Goal: Information Seeking & Learning: Check status

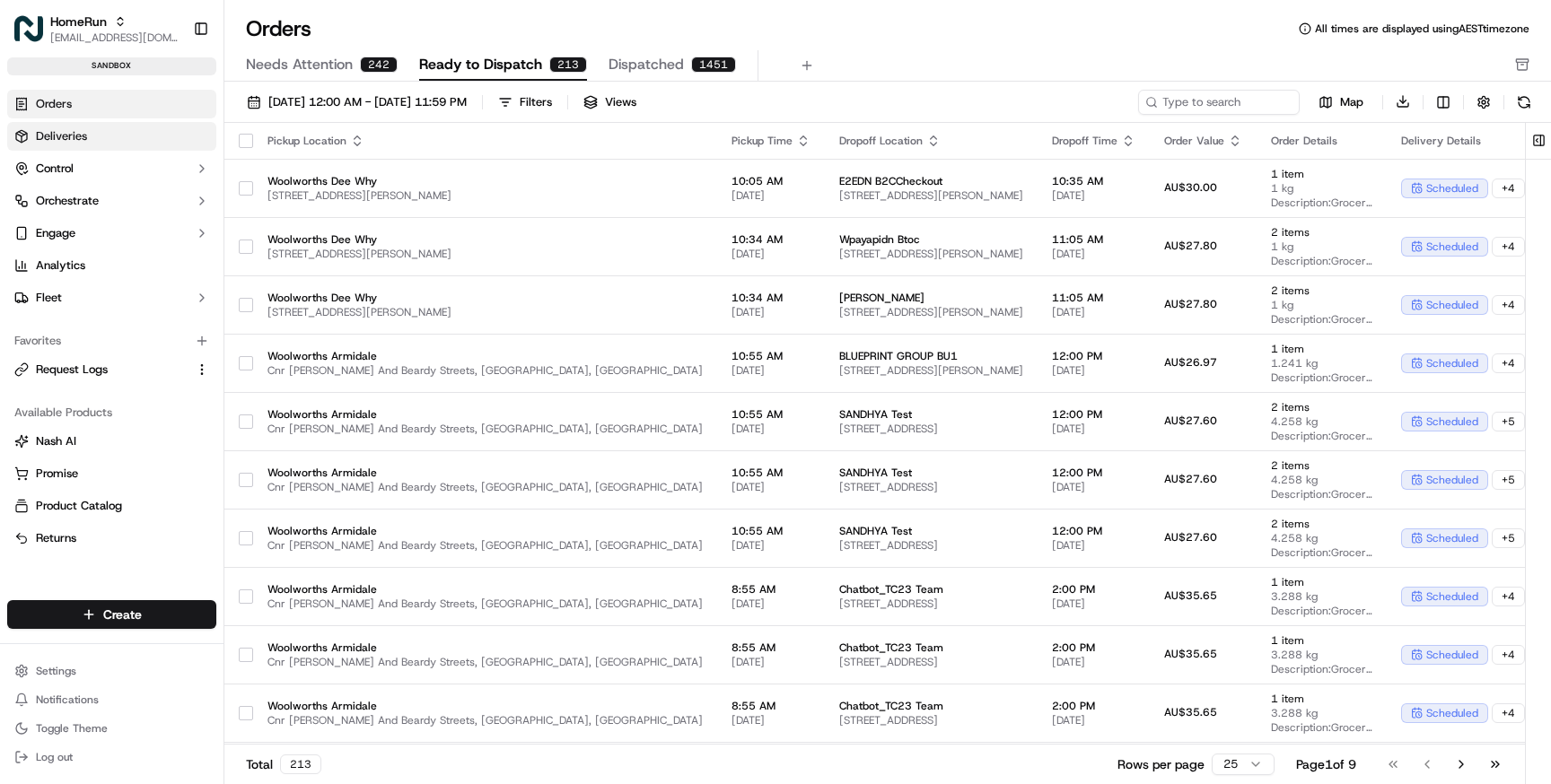
click at [63, 135] on span "Deliveries" at bounding box center [61, 136] width 51 height 16
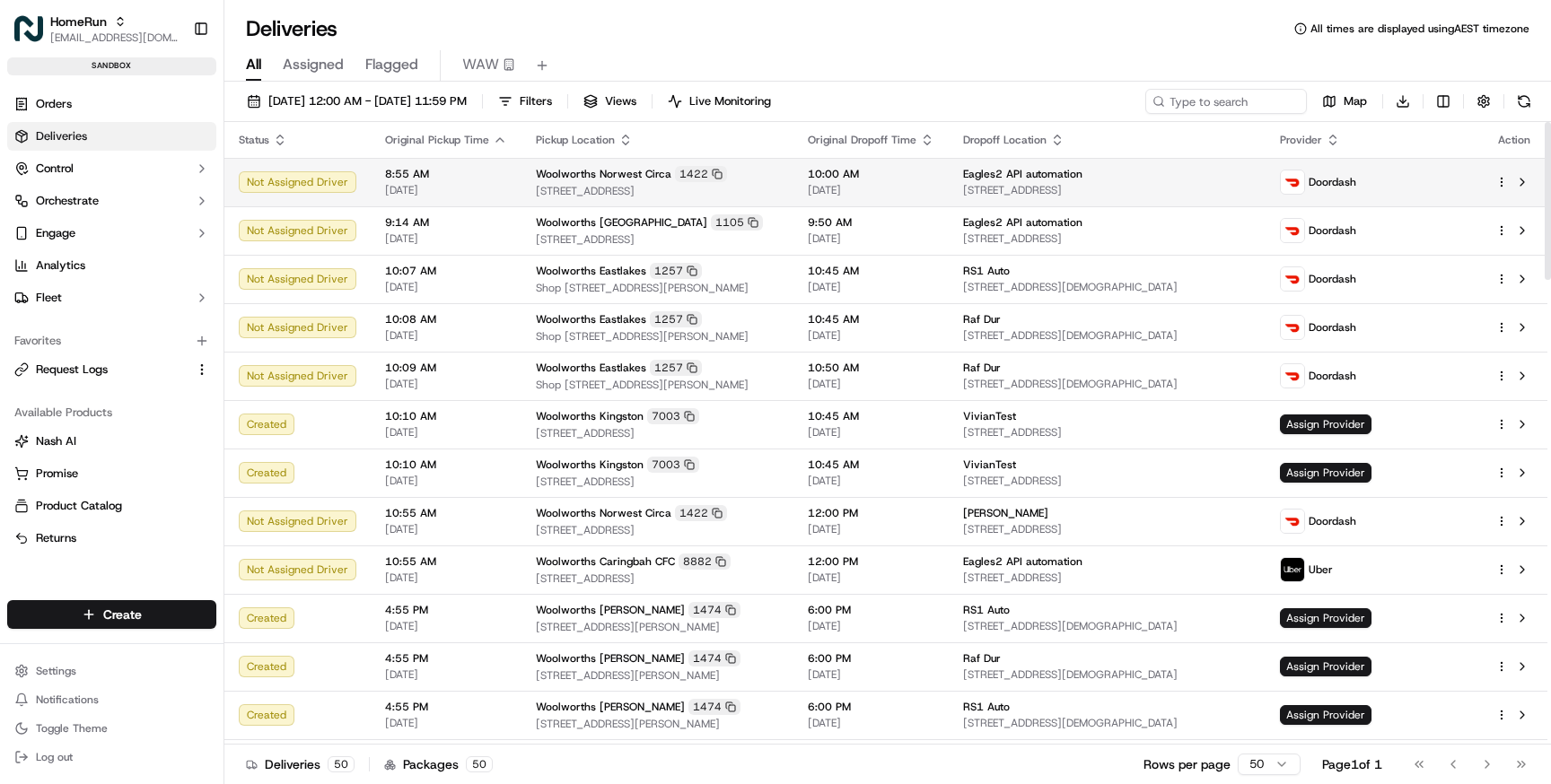
click at [522, 189] on td "Woolworths Norwest Circa 1422 1 Circa Boulevarde, Bella Vista, NSW 2153, AU" at bounding box center [658, 182] width 272 height 48
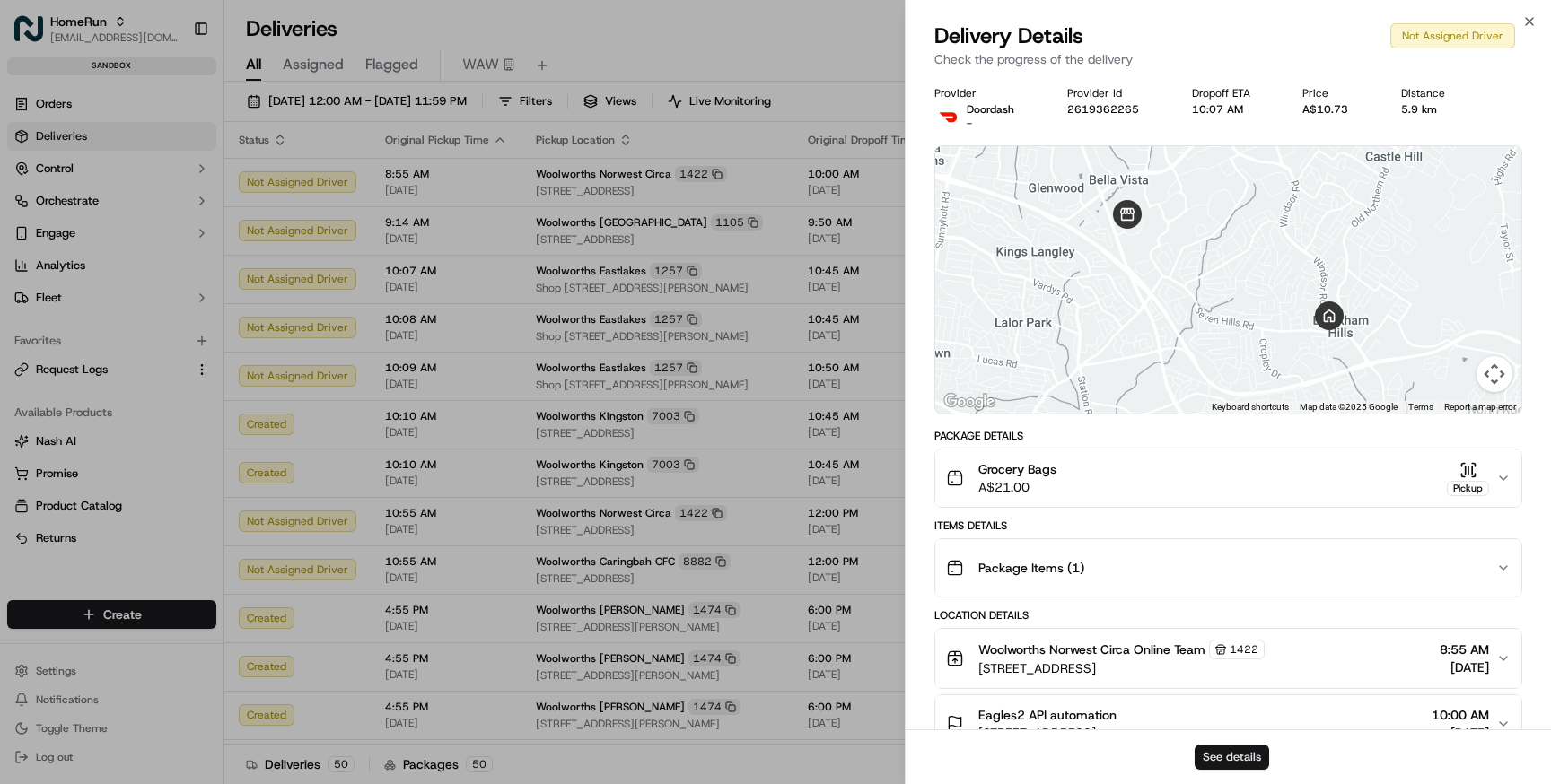
click at [1225, 757] on button "See details" at bounding box center [1231, 756] width 75 height 25
click at [1230, 749] on button "See details" at bounding box center [1231, 756] width 75 height 25
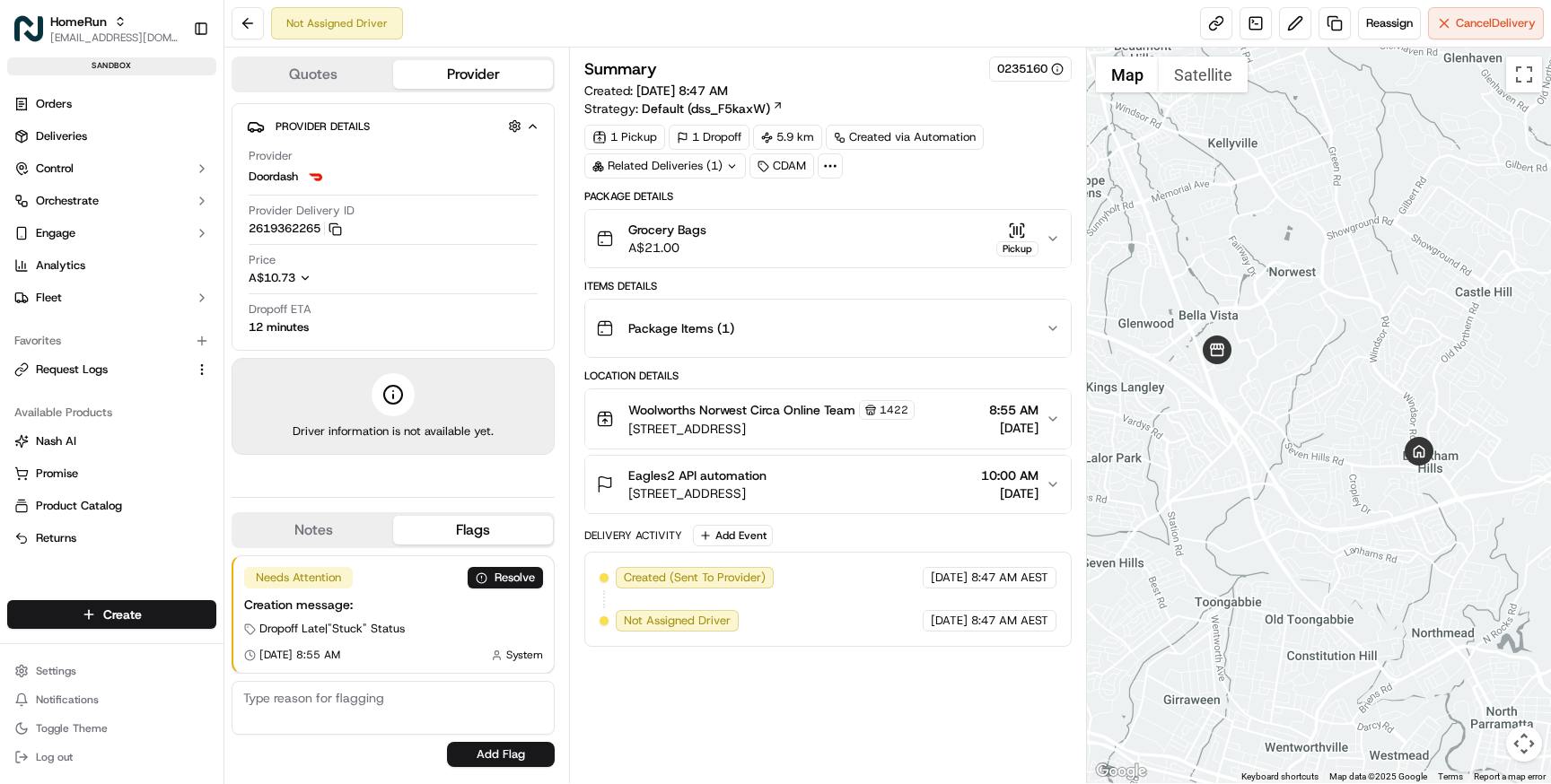
click at [854, 259] on button "Grocery Bags A$21.00 Pickup" at bounding box center [828, 239] width 485 height 57
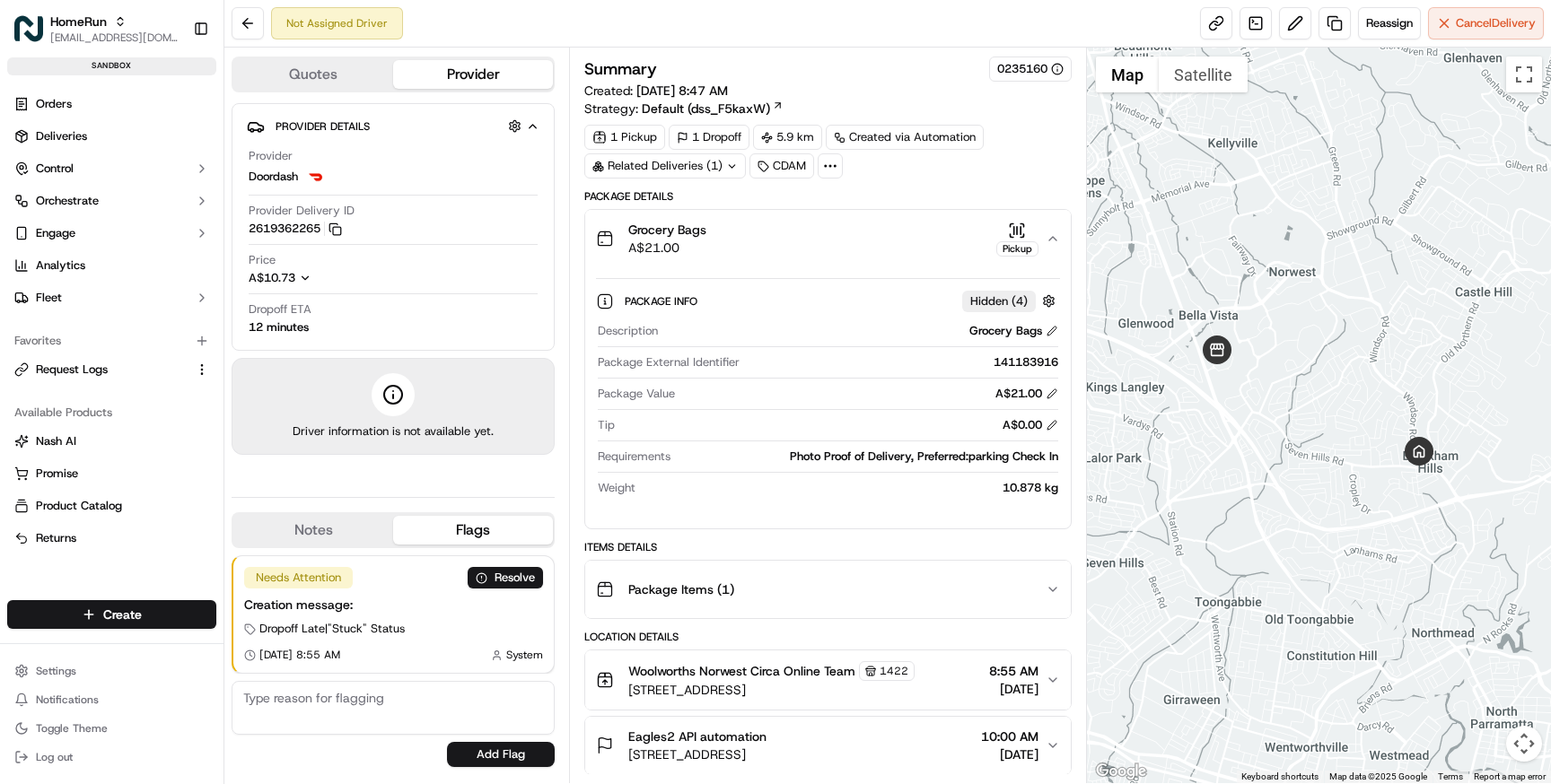
click at [854, 251] on div "Grocery Bags A$21.00 Pickup" at bounding box center [819, 239] width 449 height 36
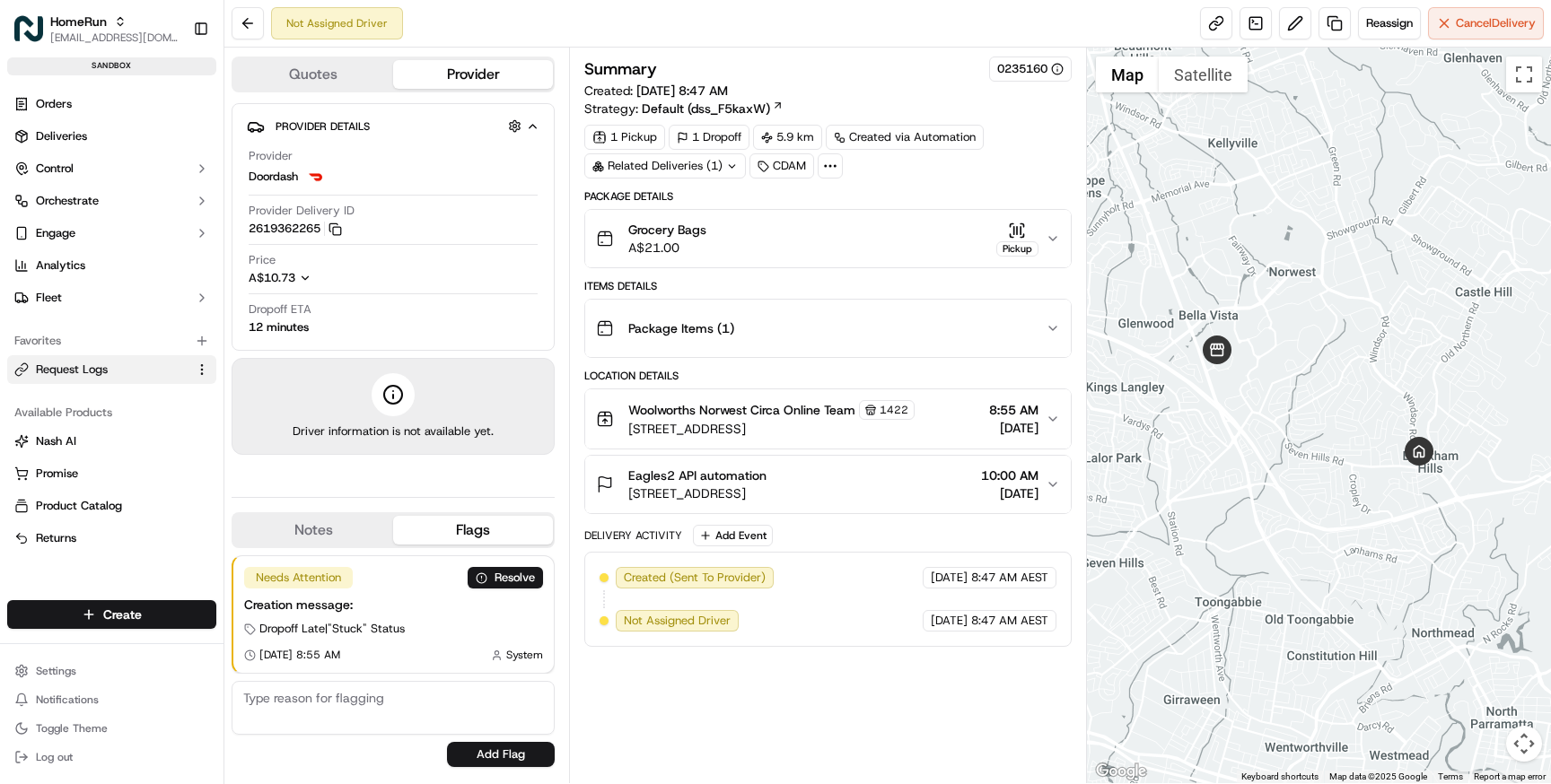
click at [126, 366] on link "Request Logs" at bounding box center [101, 369] width 173 height 16
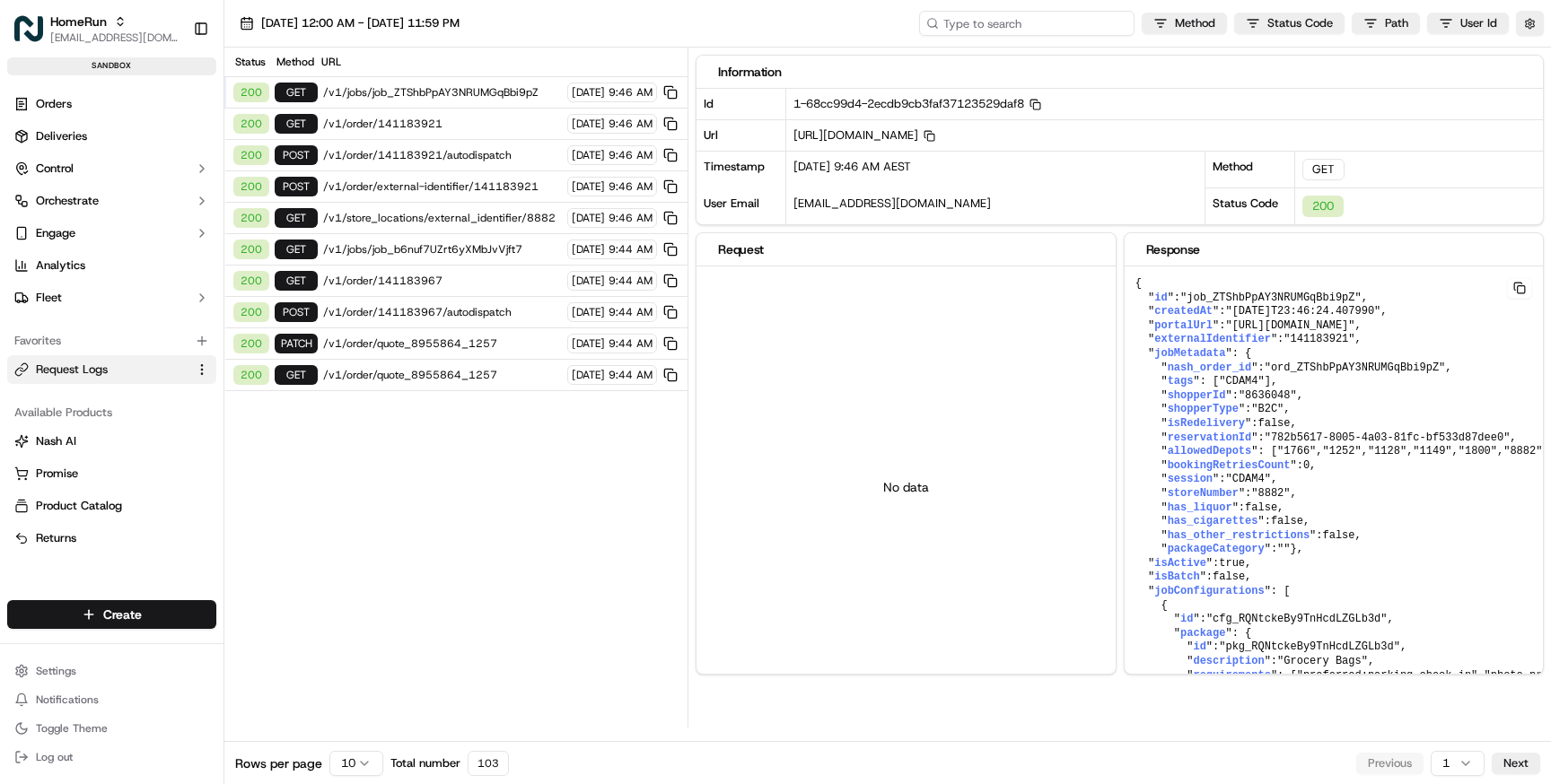
click at [1057, 23] on input at bounding box center [1027, 23] width 215 height 25
paste input "/job_TLnvJ7Cz2xLqPdeKaAPUw9"
type input "/job_TLnvJ7Cz2xLqPdeKaAPUw9"
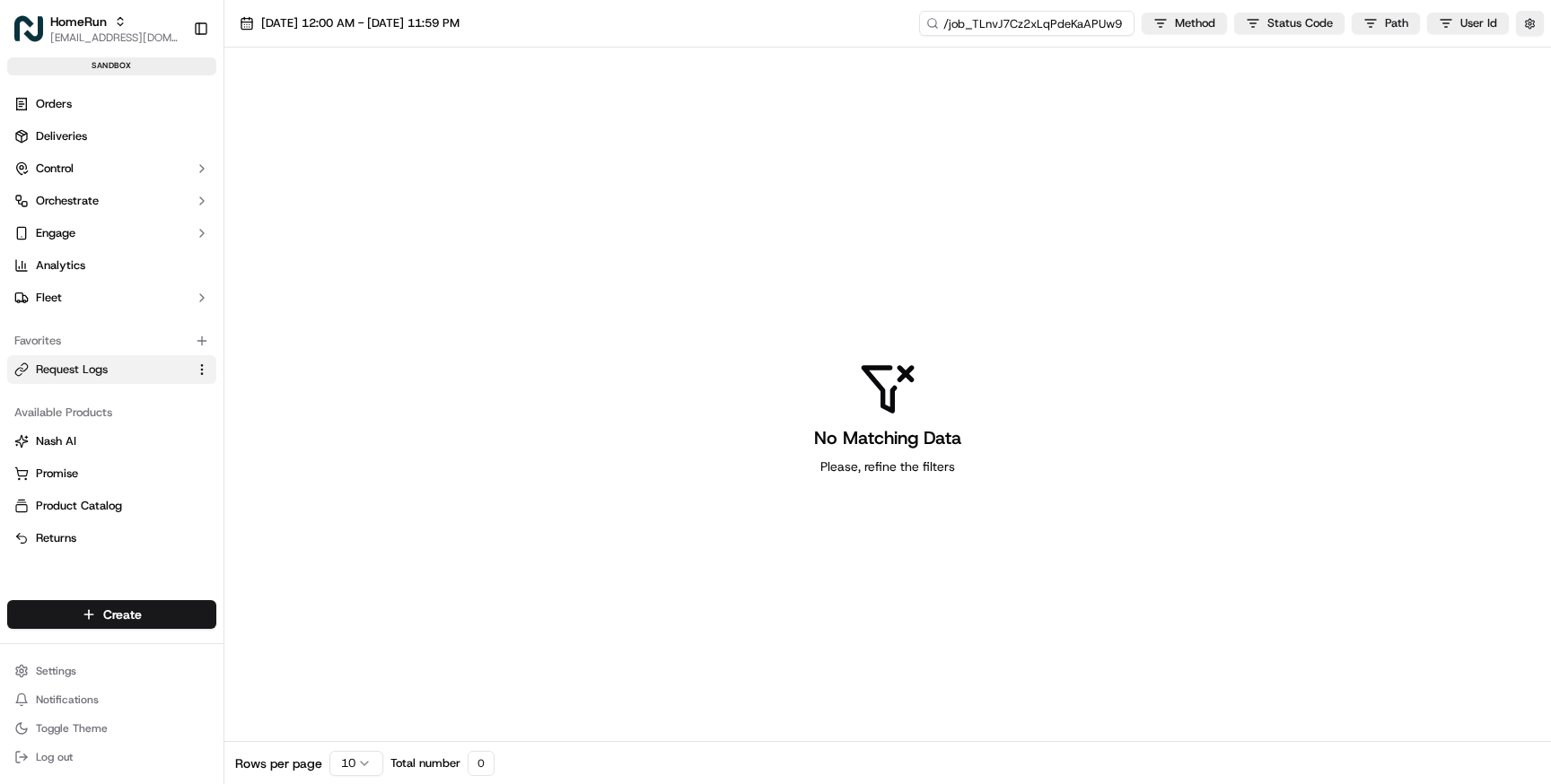
click at [1000, 19] on input "/job_TLnvJ7Cz2xLqPdeKaAPUw9" at bounding box center [1027, 23] width 215 height 25
type input "job_TLnvJ7Cz2xLqPdeKaAPUw9"
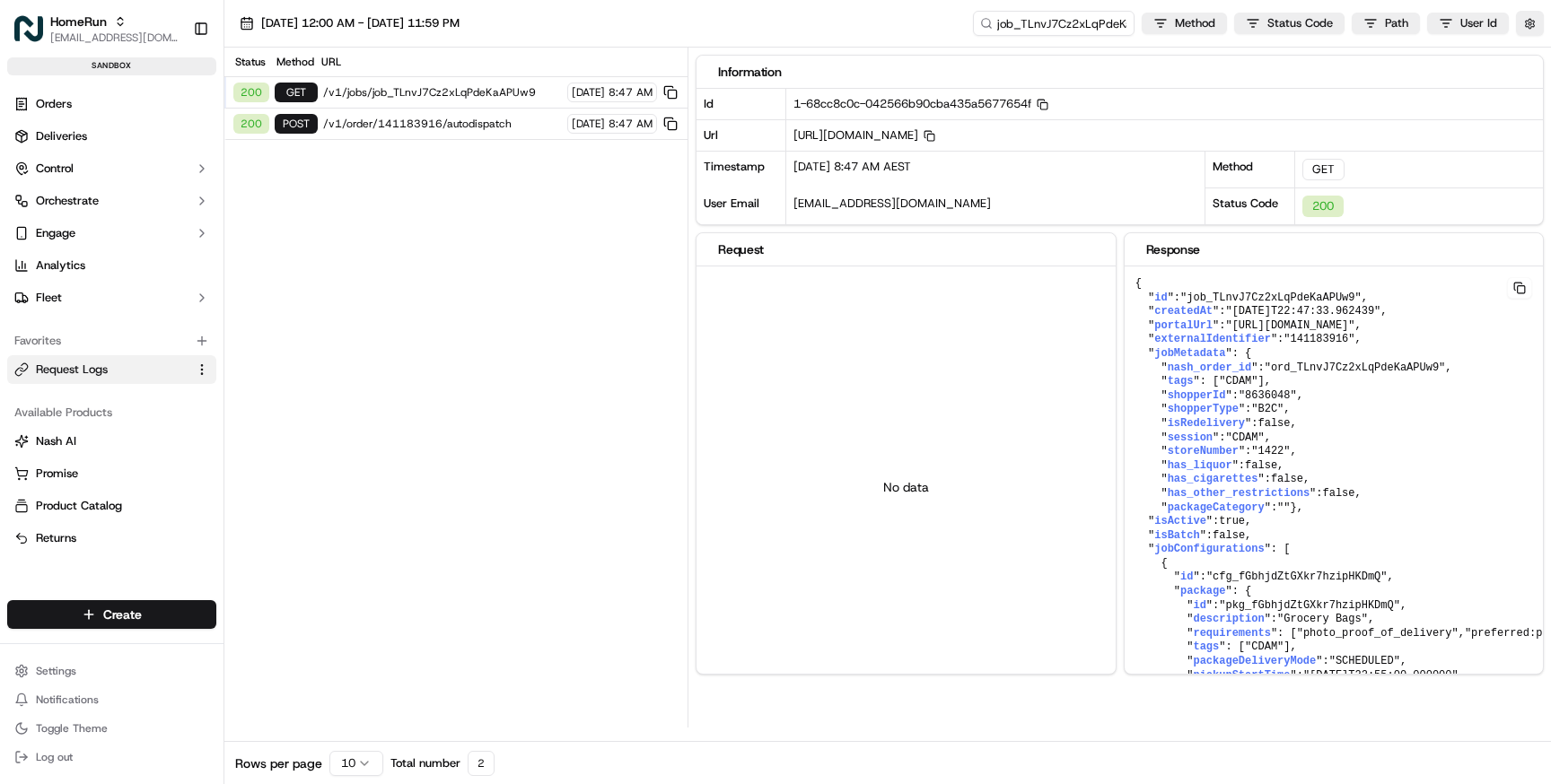
click at [444, 123] on span "/v1/order/141183916/autodispatch" at bounding box center [442, 124] width 239 height 15
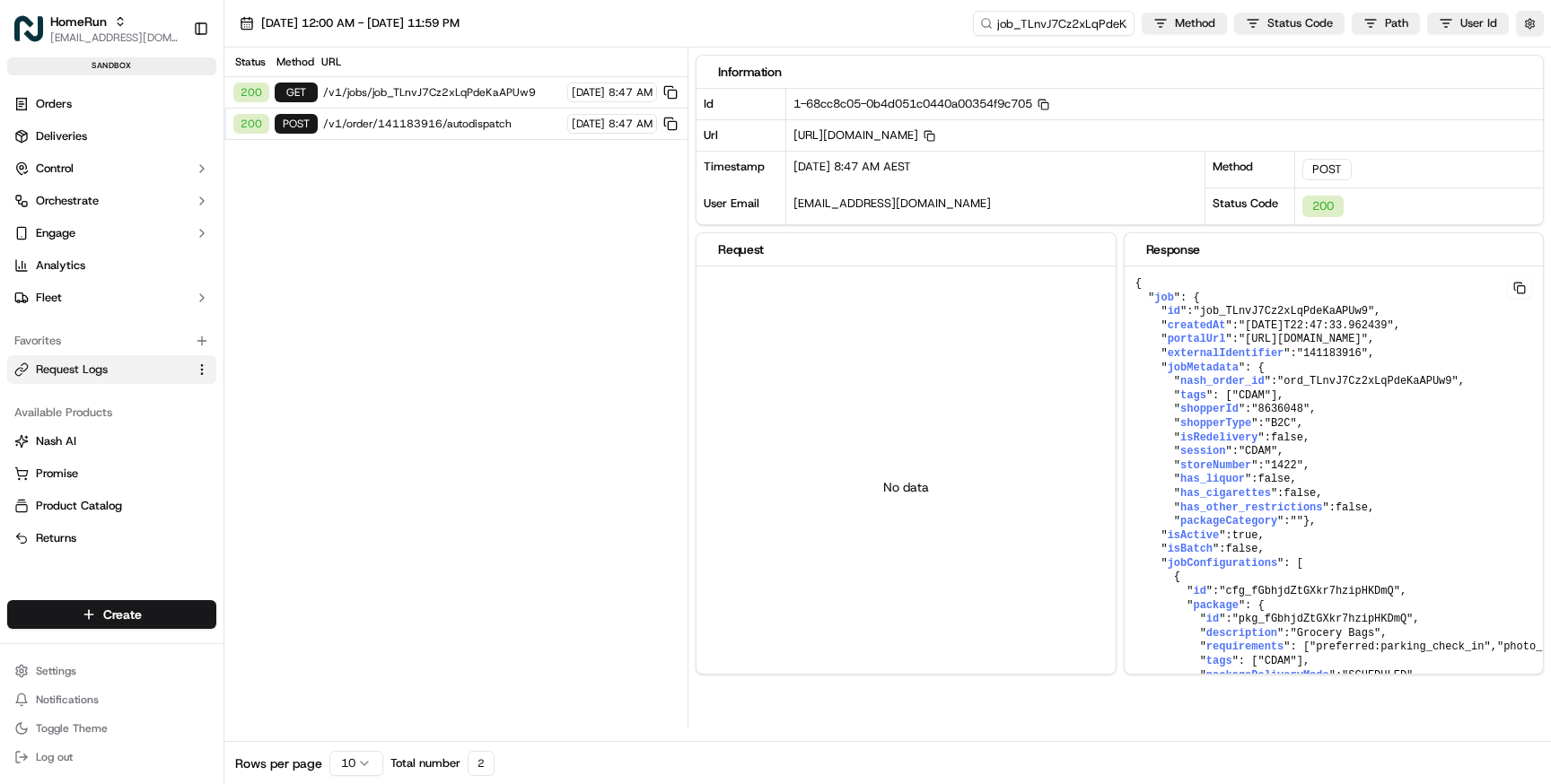
click at [444, 89] on span "/v1/jobs/job_TLnvJ7Cz2xLqPdeKaAPUw9" at bounding box center [442, 92] width 239 height 15
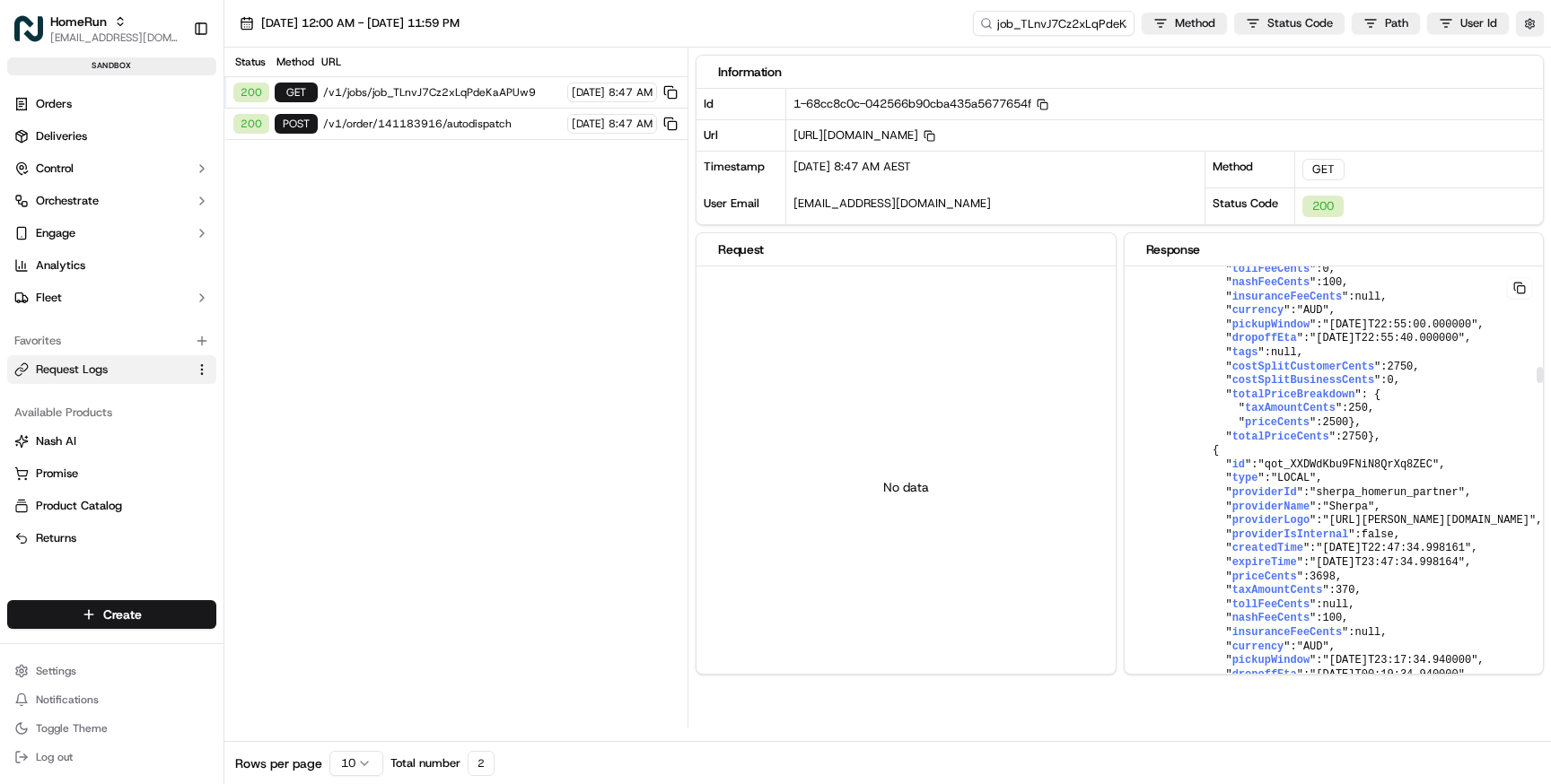
scroll to position [3619, 0]
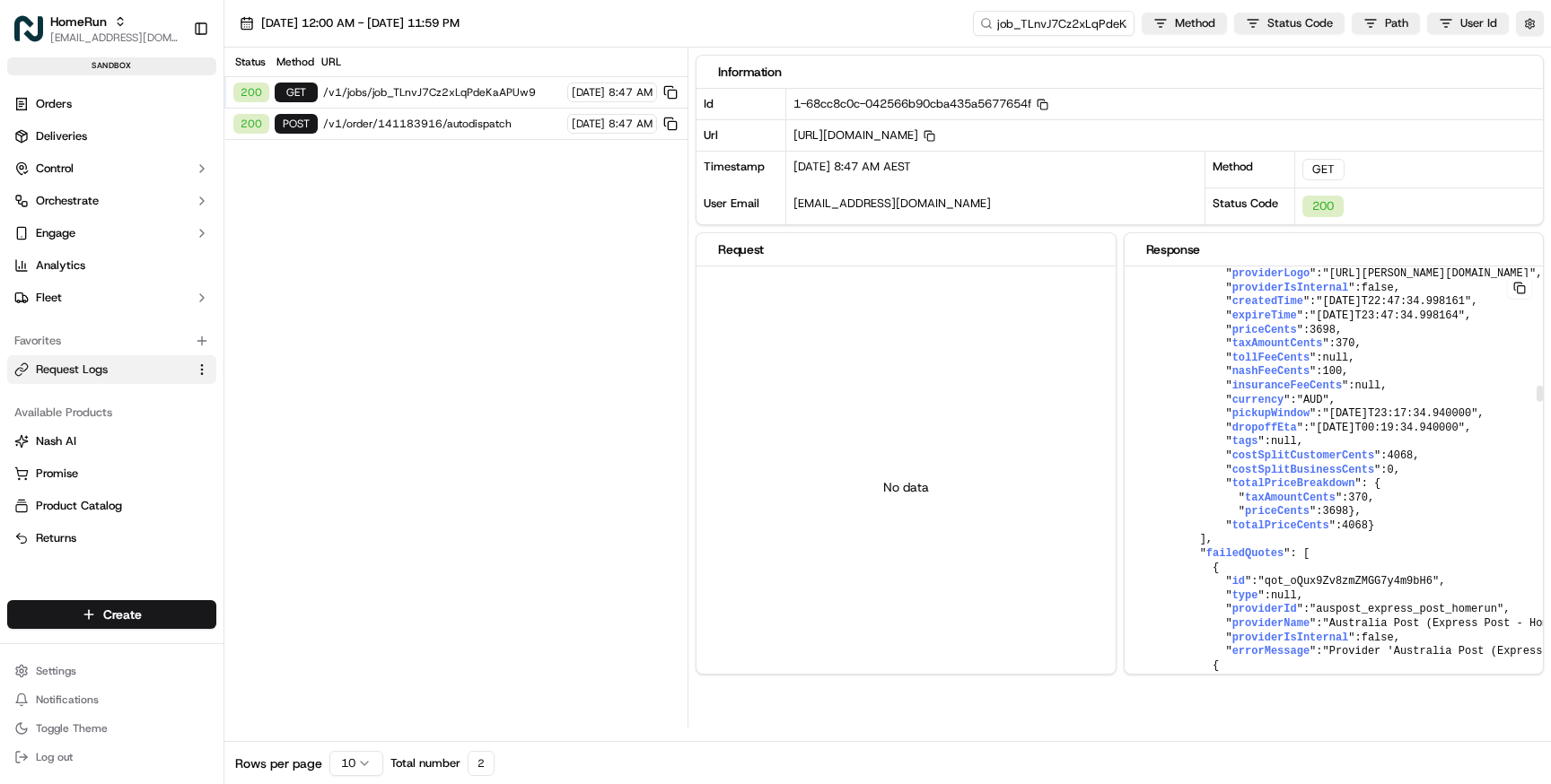
click at [520, 369] on div "Status Method URL 200 GET /v1/jobs/job_TLnvJ7Cz2xLqPdeKaAPUw9 19/09/2025 8:47 A…" at bounding box center [456, 386] width 463 height 680
click at [1057, 22] on input "job_TLnvJ7Cz2xLqPdeKaAPUw9" at bounding box center [1027, 23] width 215 height 25
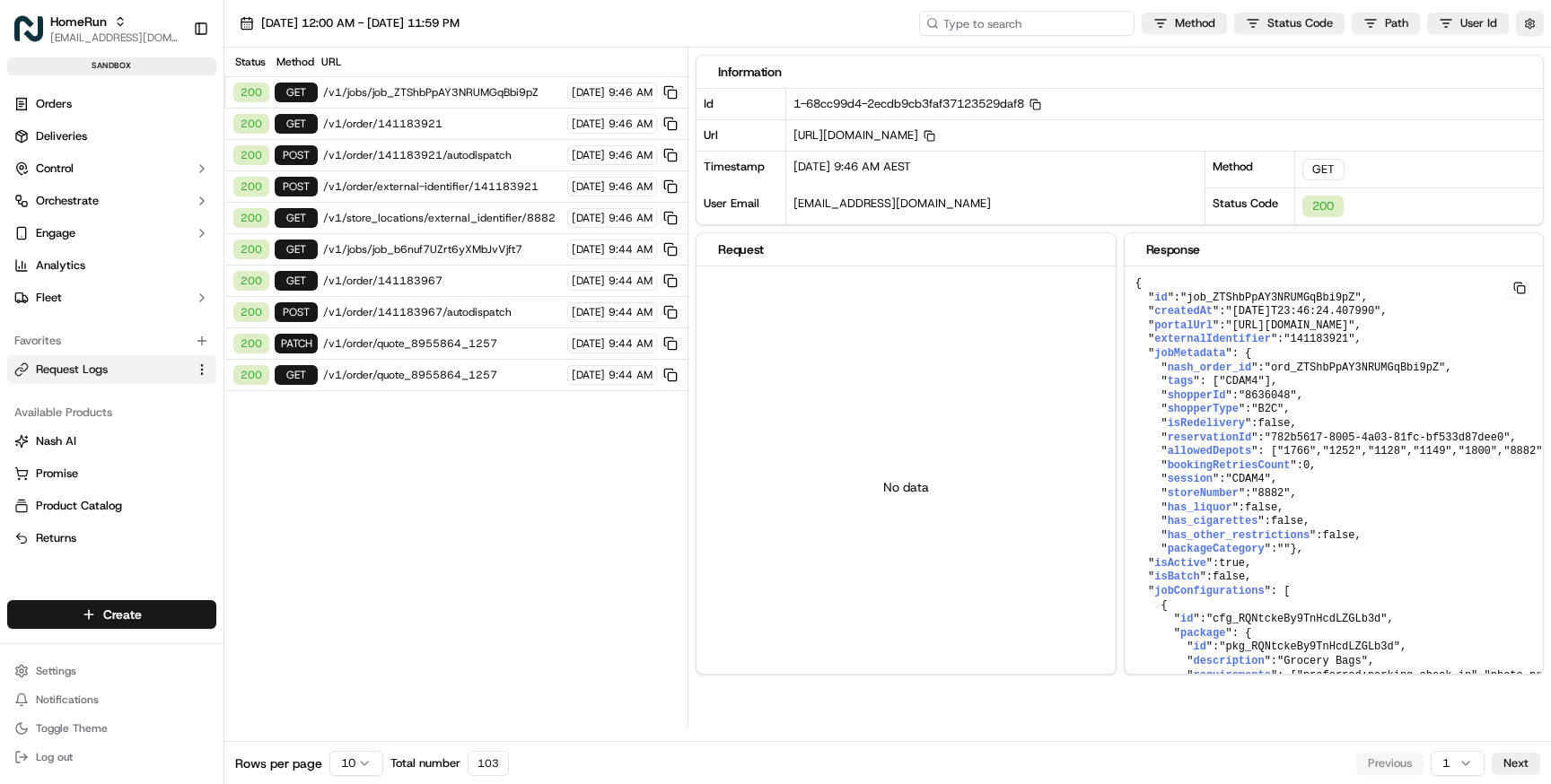
click at [1114, 23] on input at bounding box center [1027, 23] width 215 height 25
paste input "141183916"
type input "141183916"
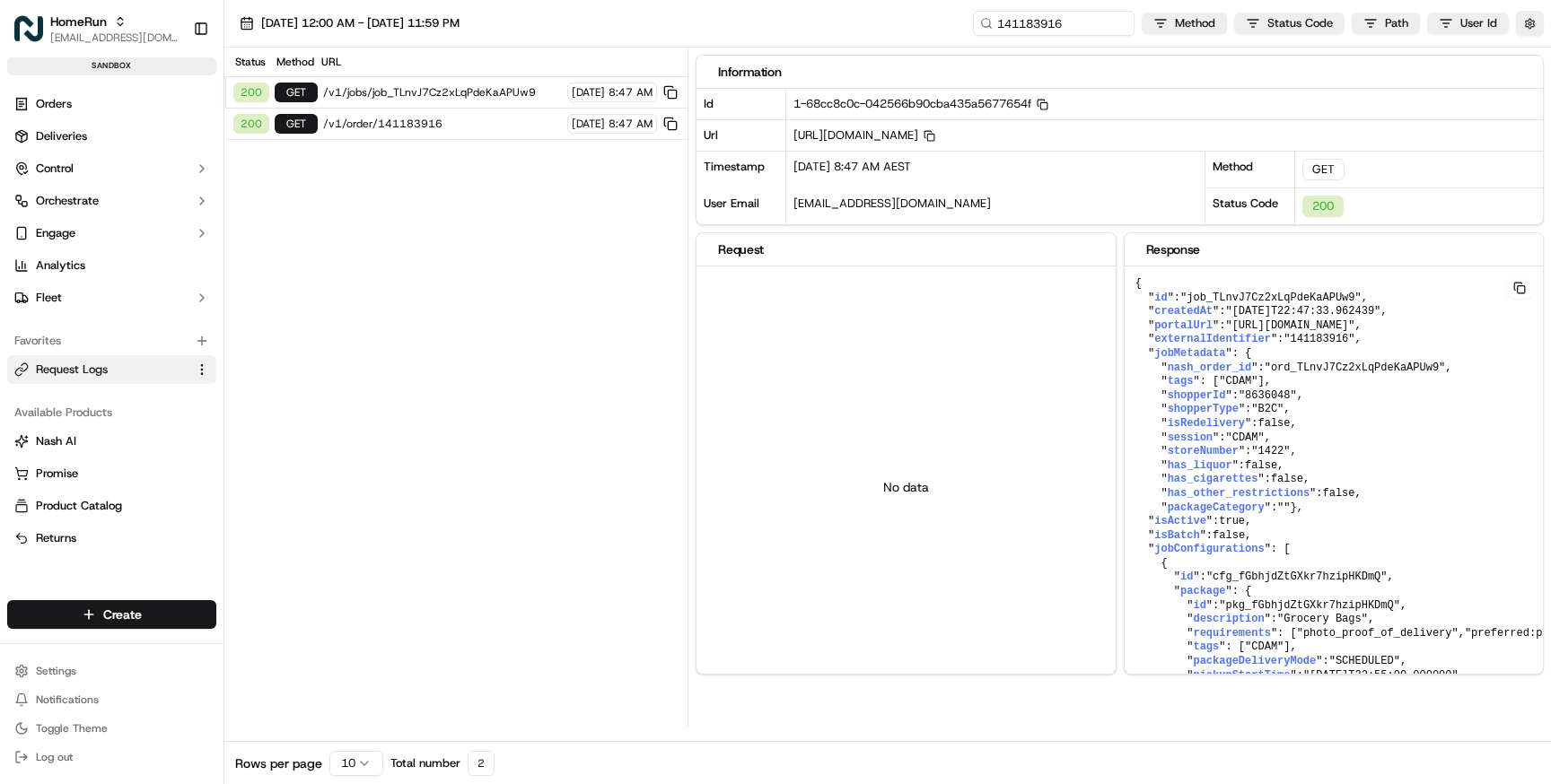
click at [465, 123] on span "/v1/order/141183916" at bounding box center [442, 124] width 239 height 15
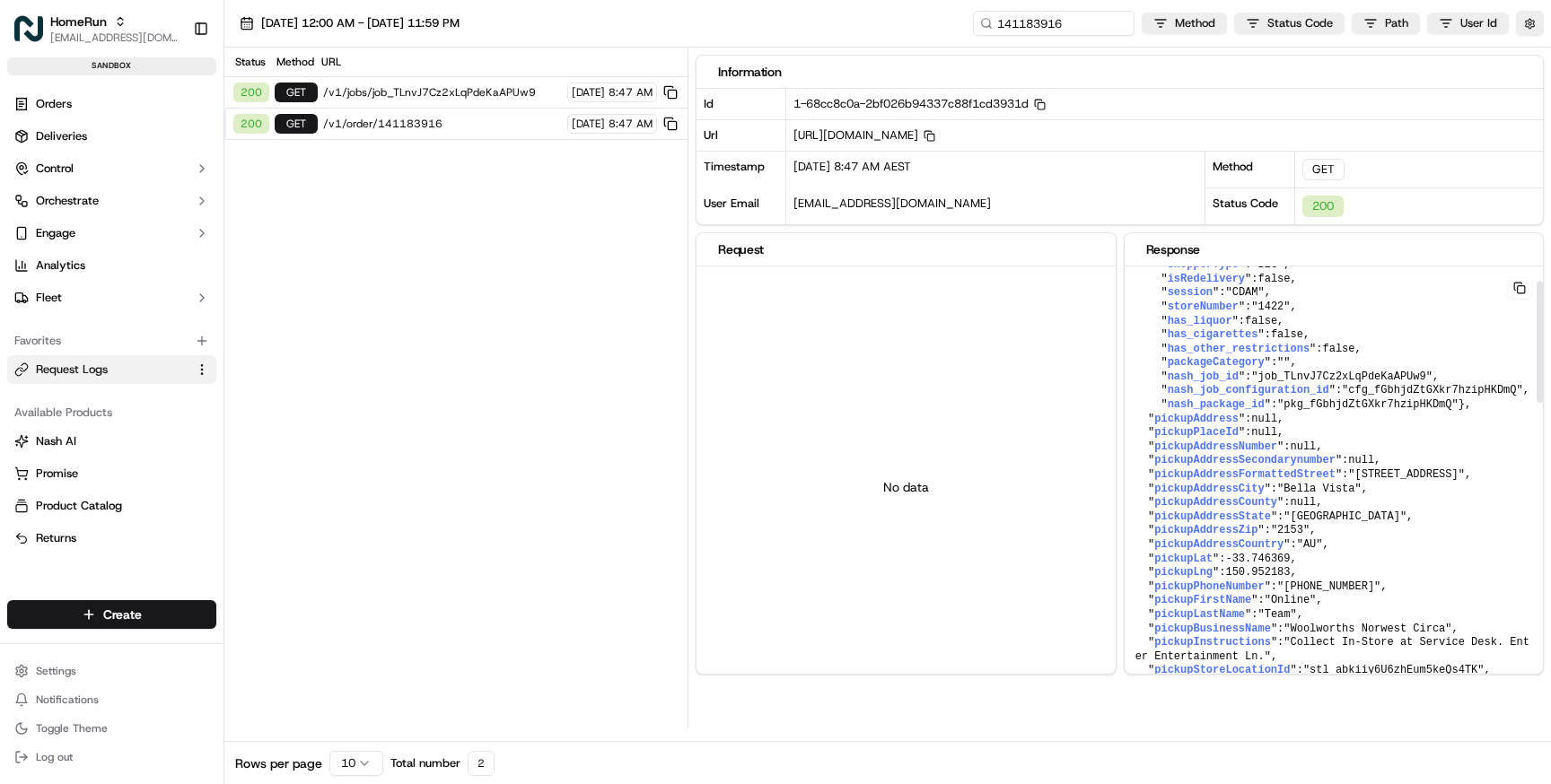
scroll to position [0, 0]
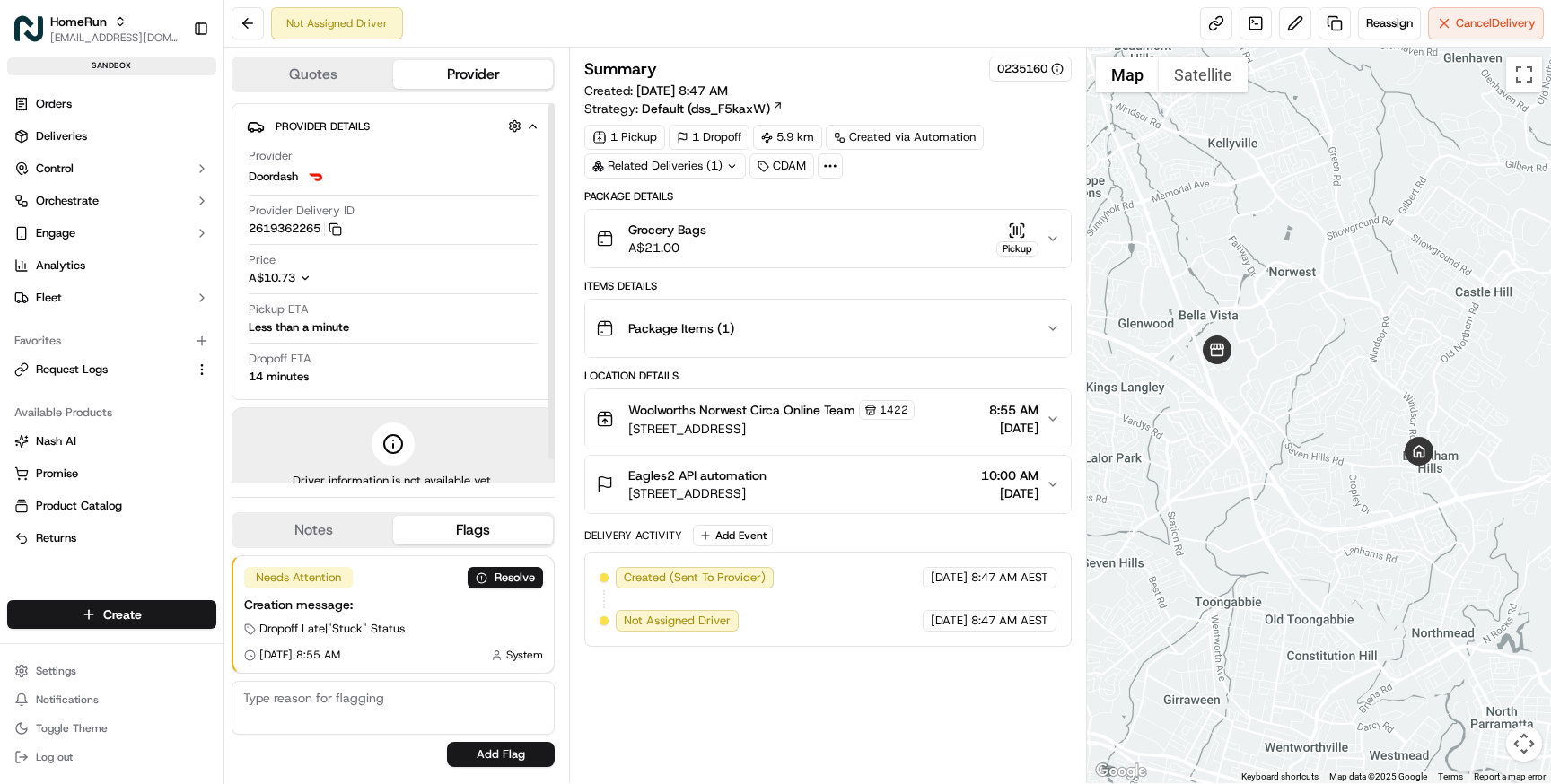
click at [809, 227] on div "Grocery Bags A$21.00 Pickup" at bounding box center [819, 239] width 449 height 36
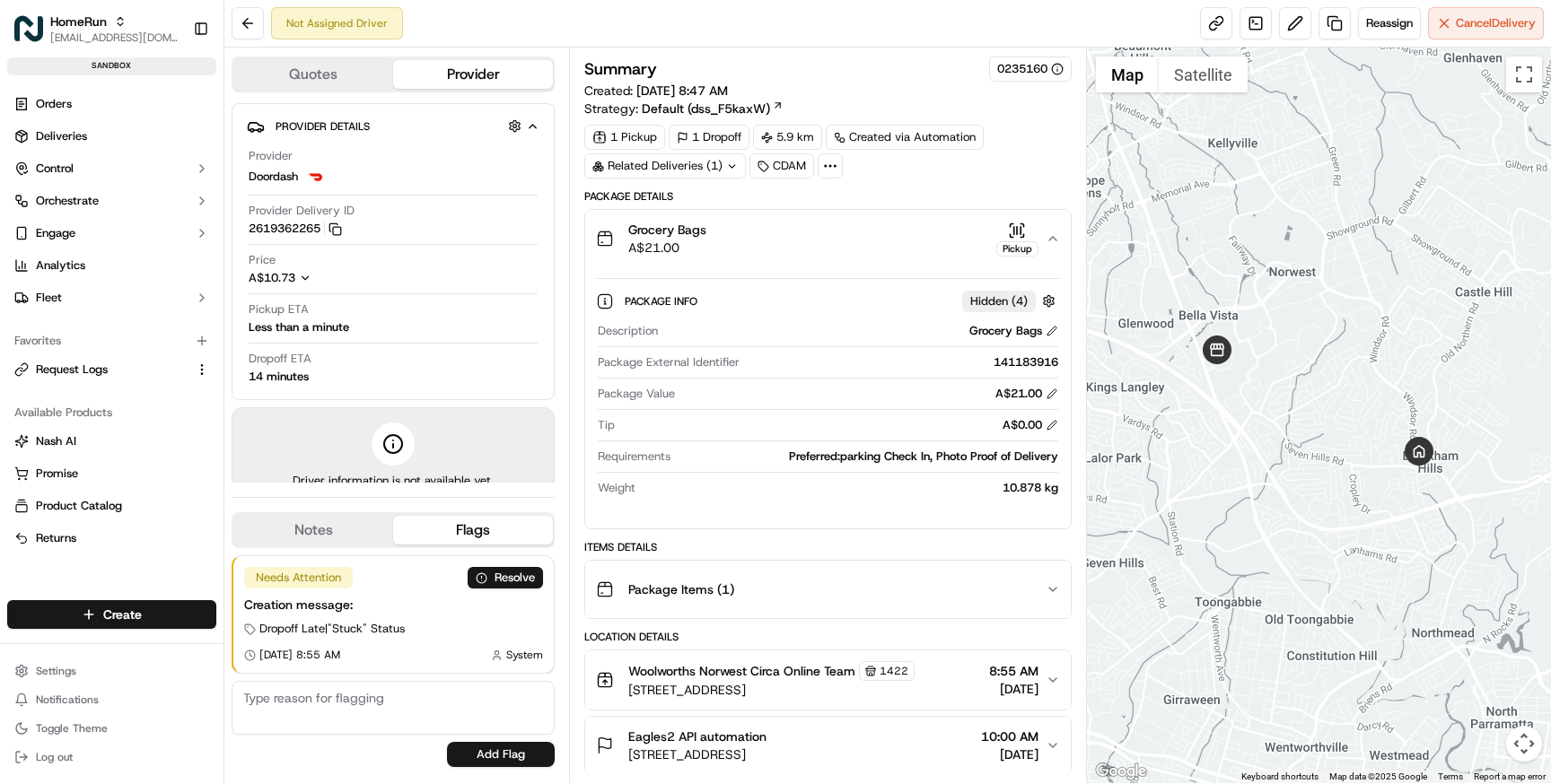
click at [1006, 364] on div "141183916" at bounding box center [902, 361] width 311 height 16
copy div "141183916"
click at [1253, 27] on link at bounding box center [1255, 23] width 32 height 32
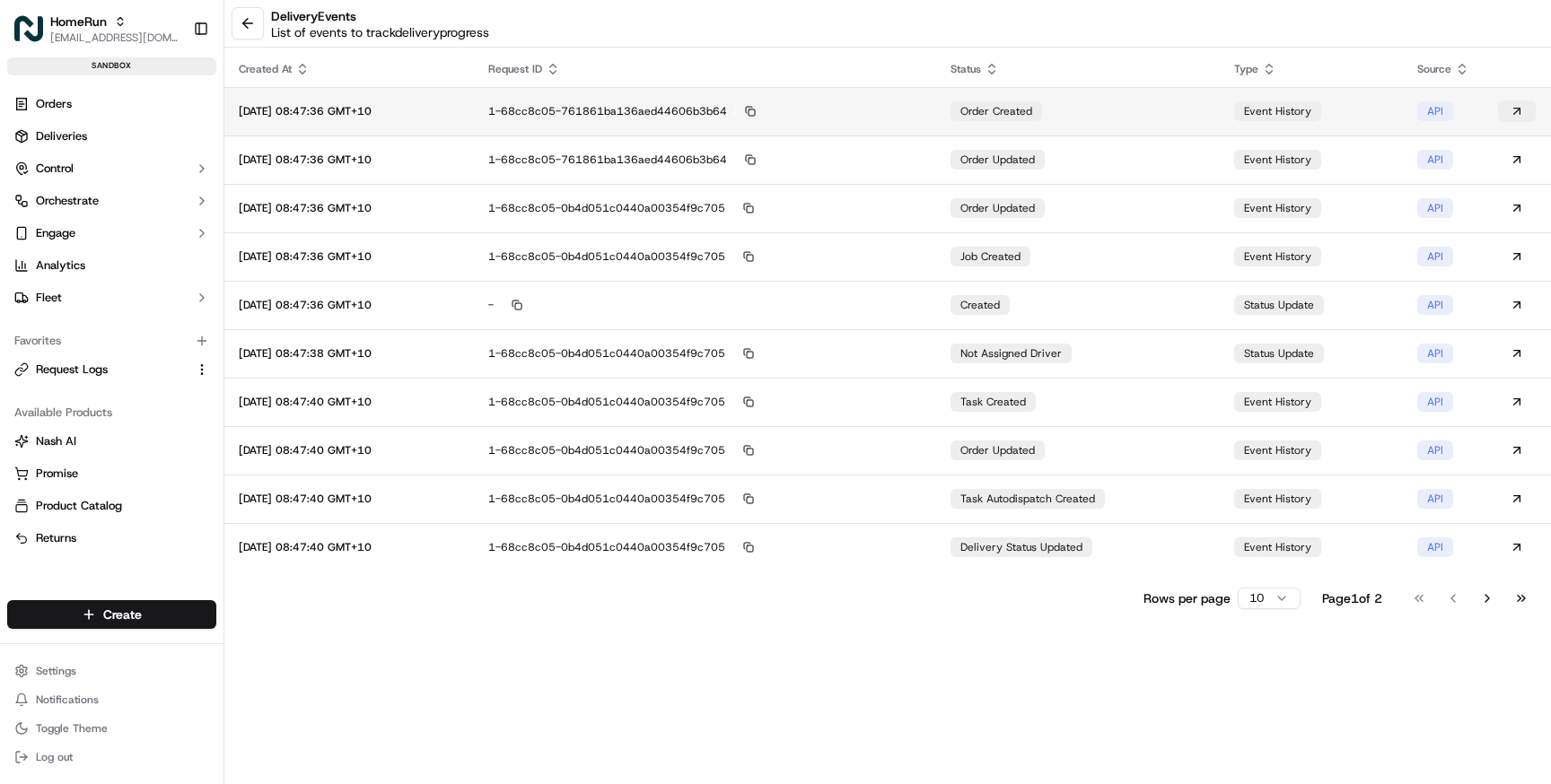
click at [1522, 110] on button at bounding box center [1516, 111] width 38 height 21
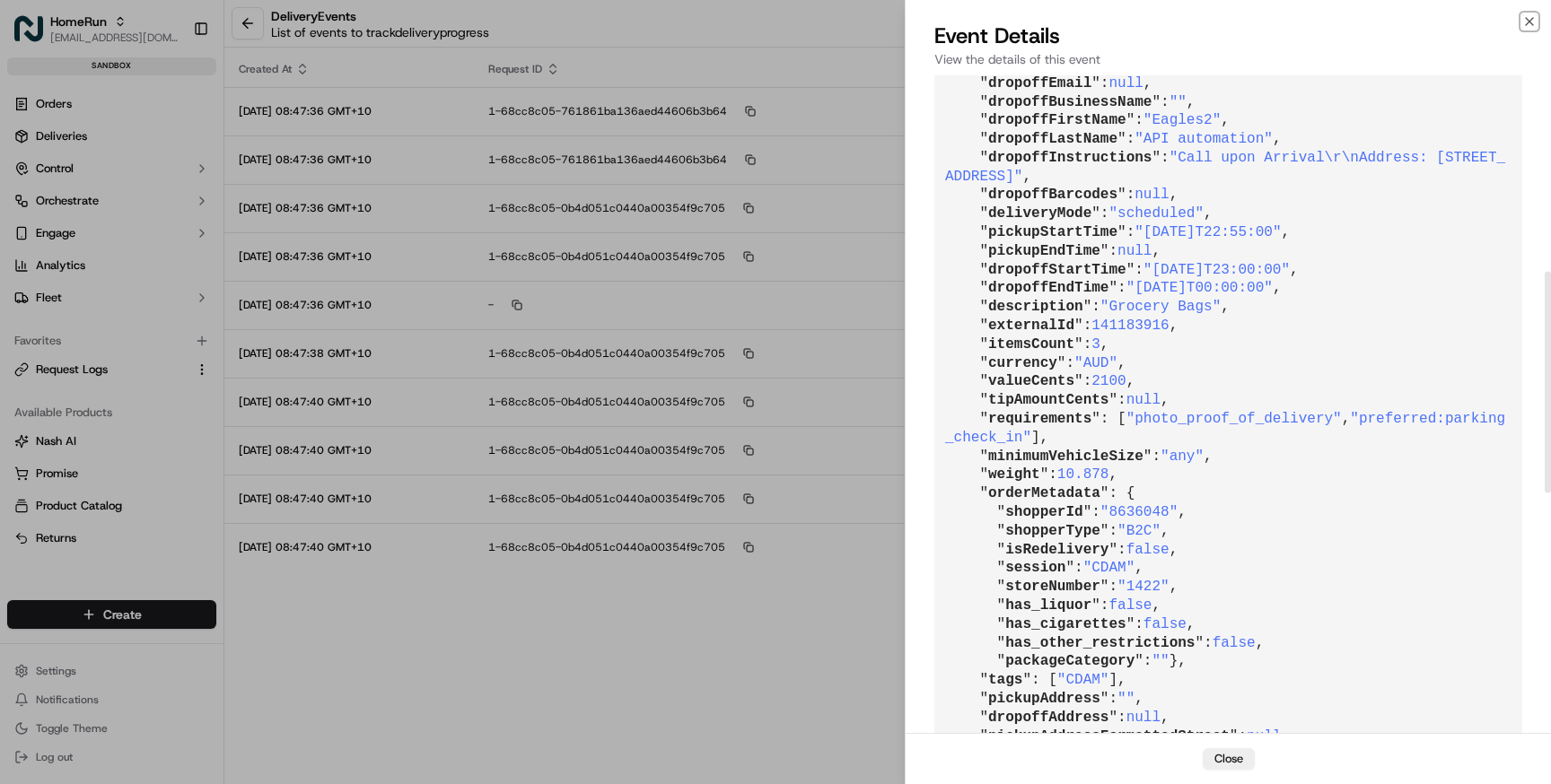
scroll to position [582, 0]
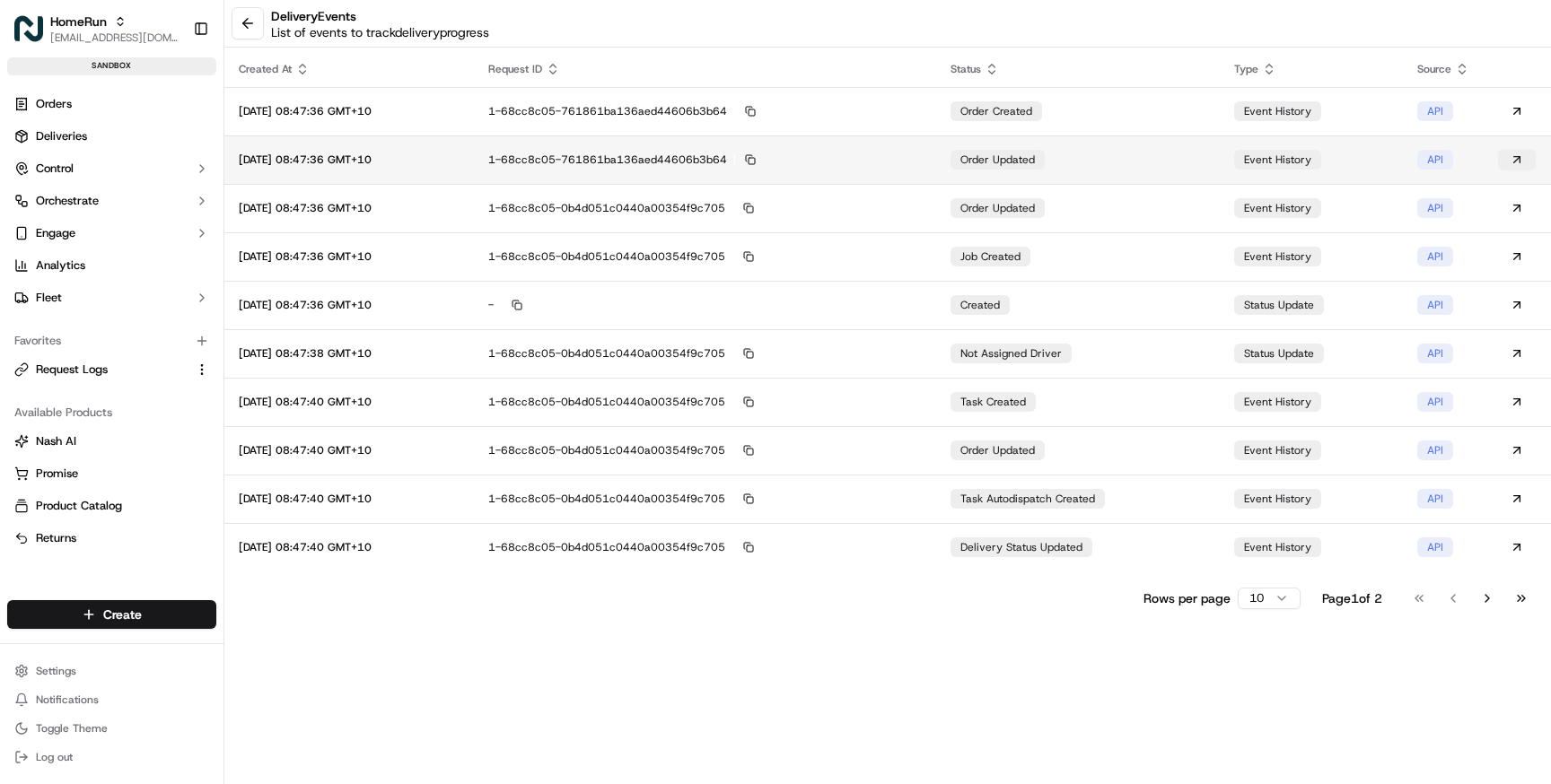
click at [1520, 163] on button at bounding box center [1516, 159] width 38 height 21
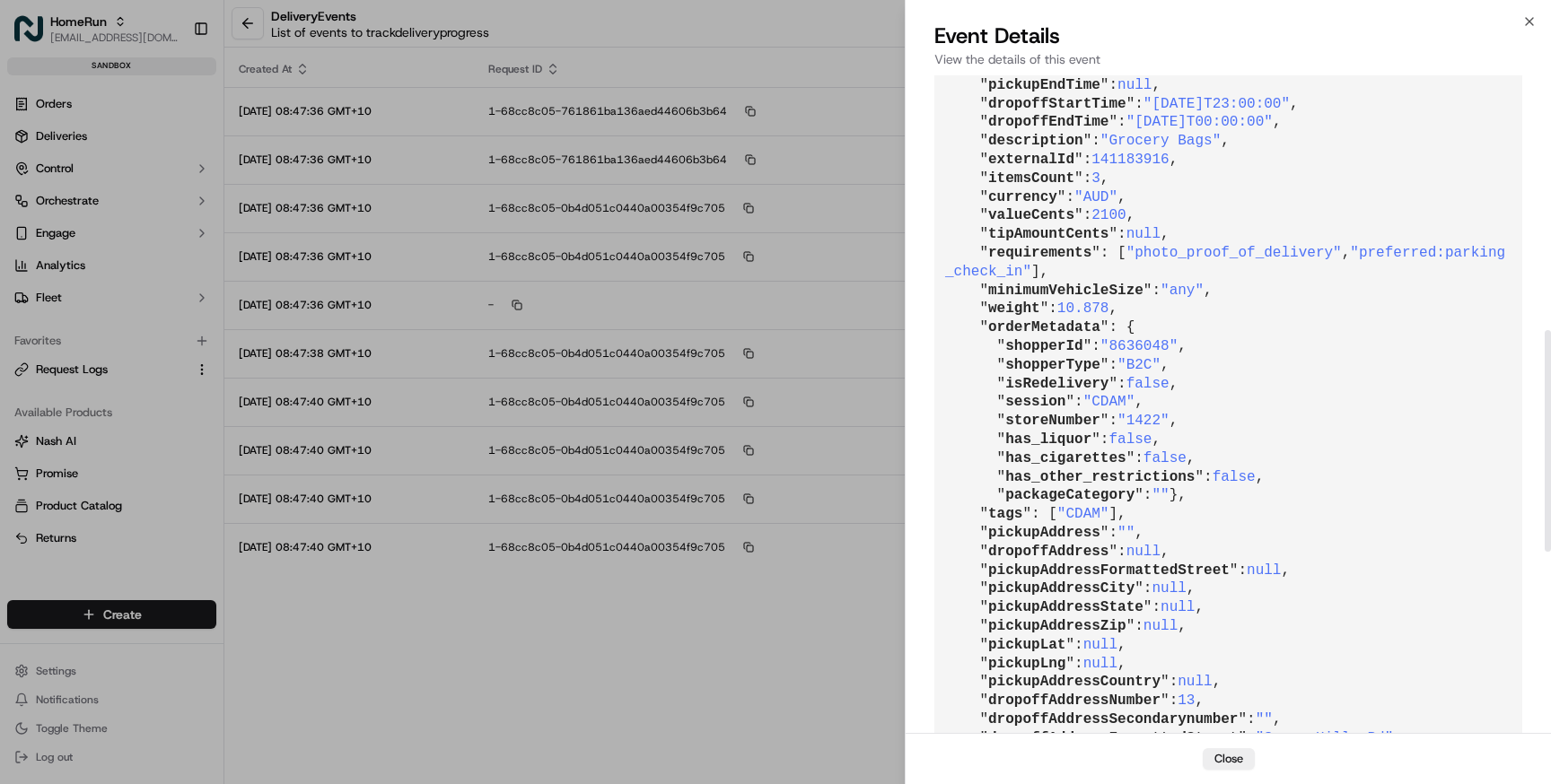
scroll to position [766, 0]
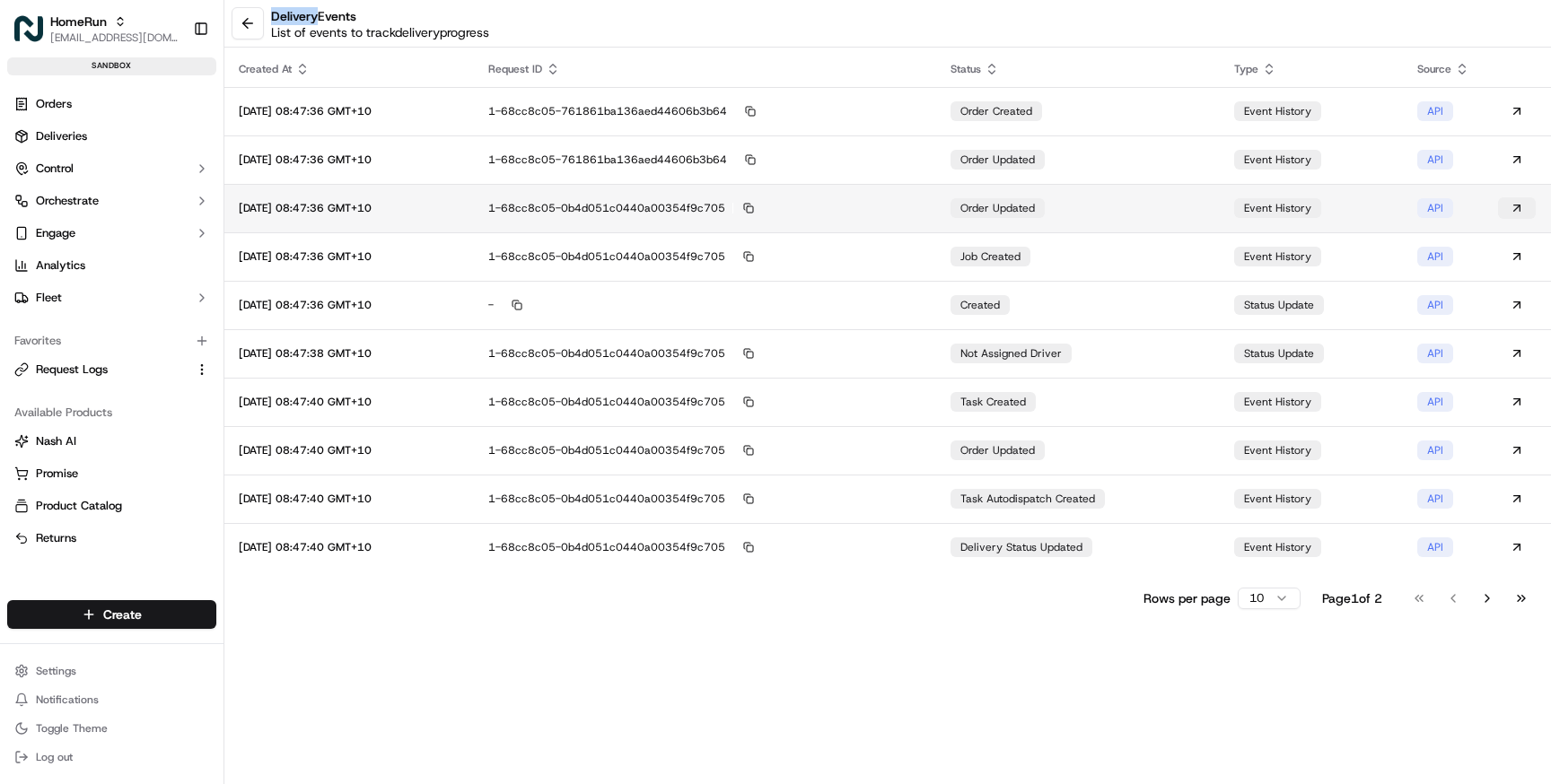
click at [1515, 215] on button at bounding box center [1516, 207] width 38 height 21
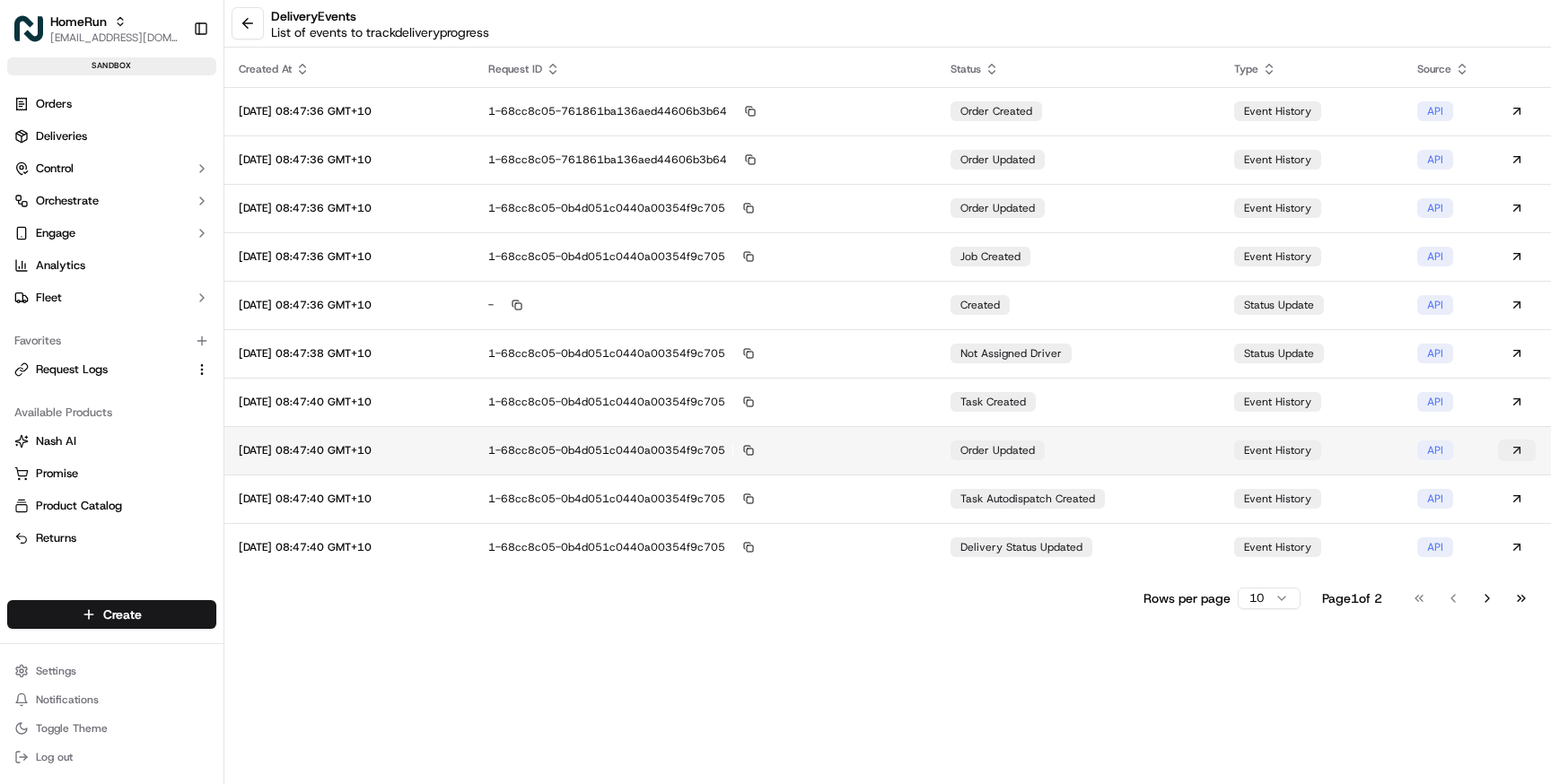
click at [1513, 448] on button at bounding box center [1516, 449] width 38 height 21
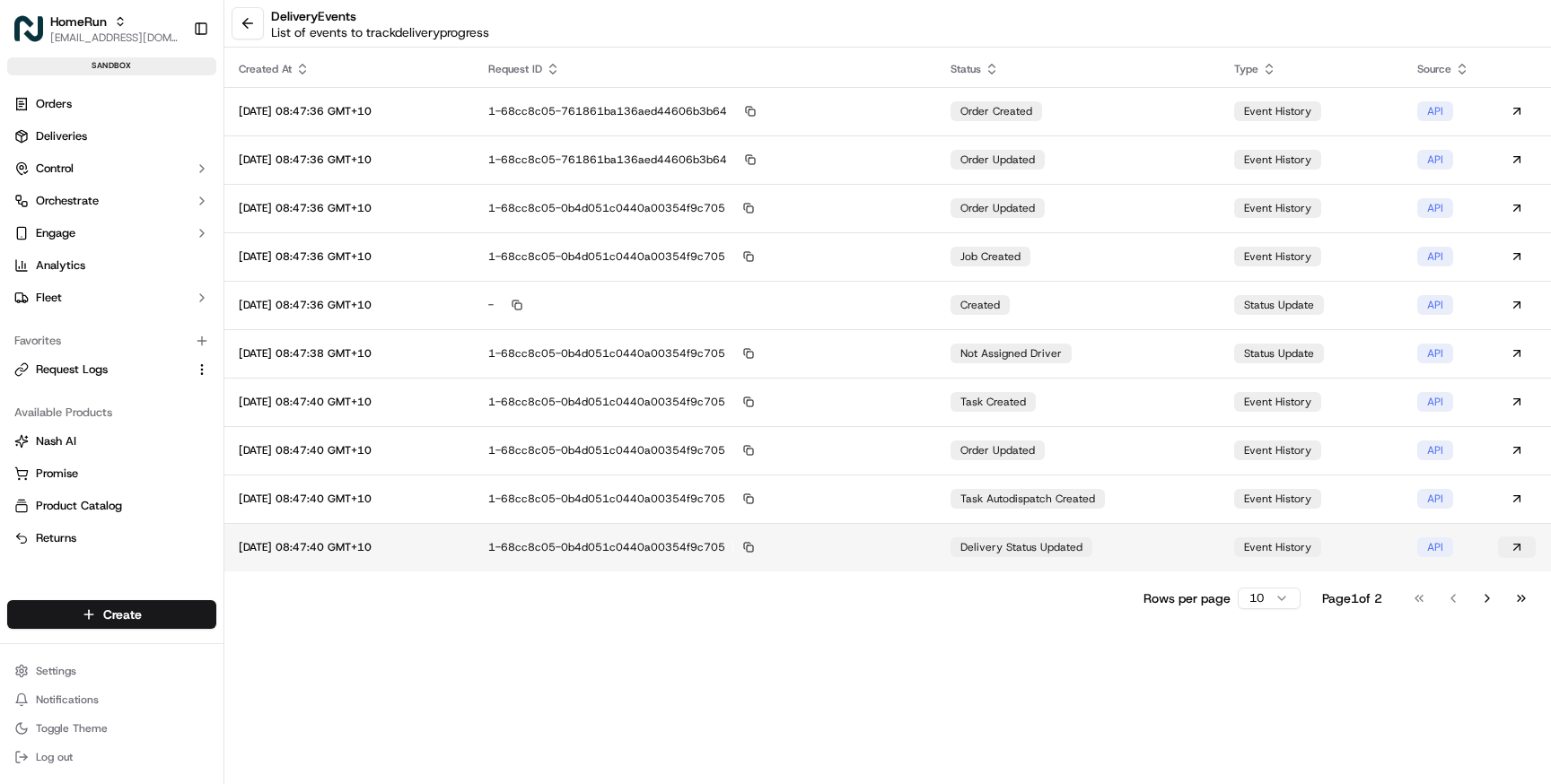
click at [1519, 548] on button at bounding box center [1516, 546] width 38 height 21
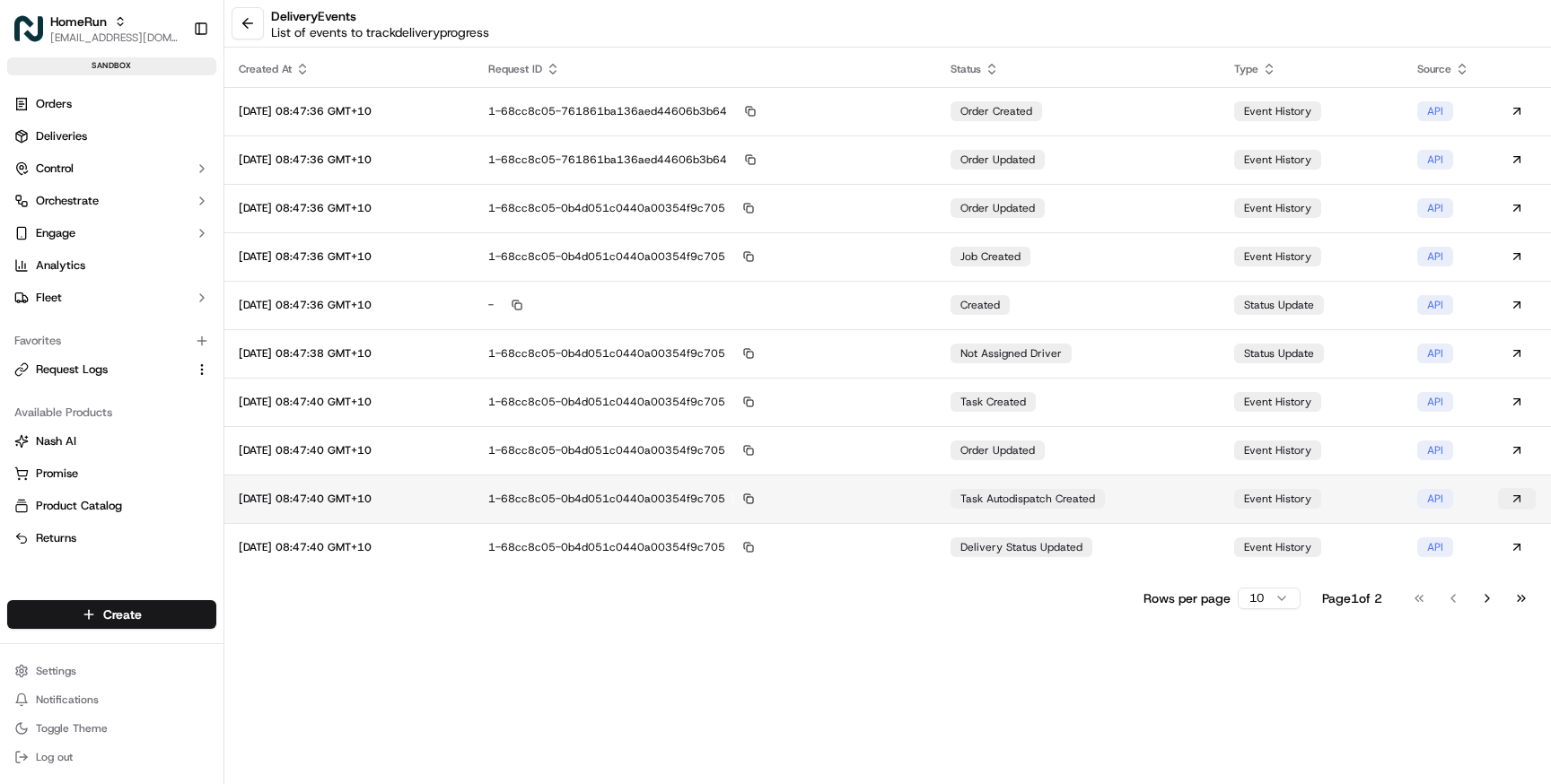
click at [1511, 495] on button at bounding box center [1516, 498] width 38 height 21
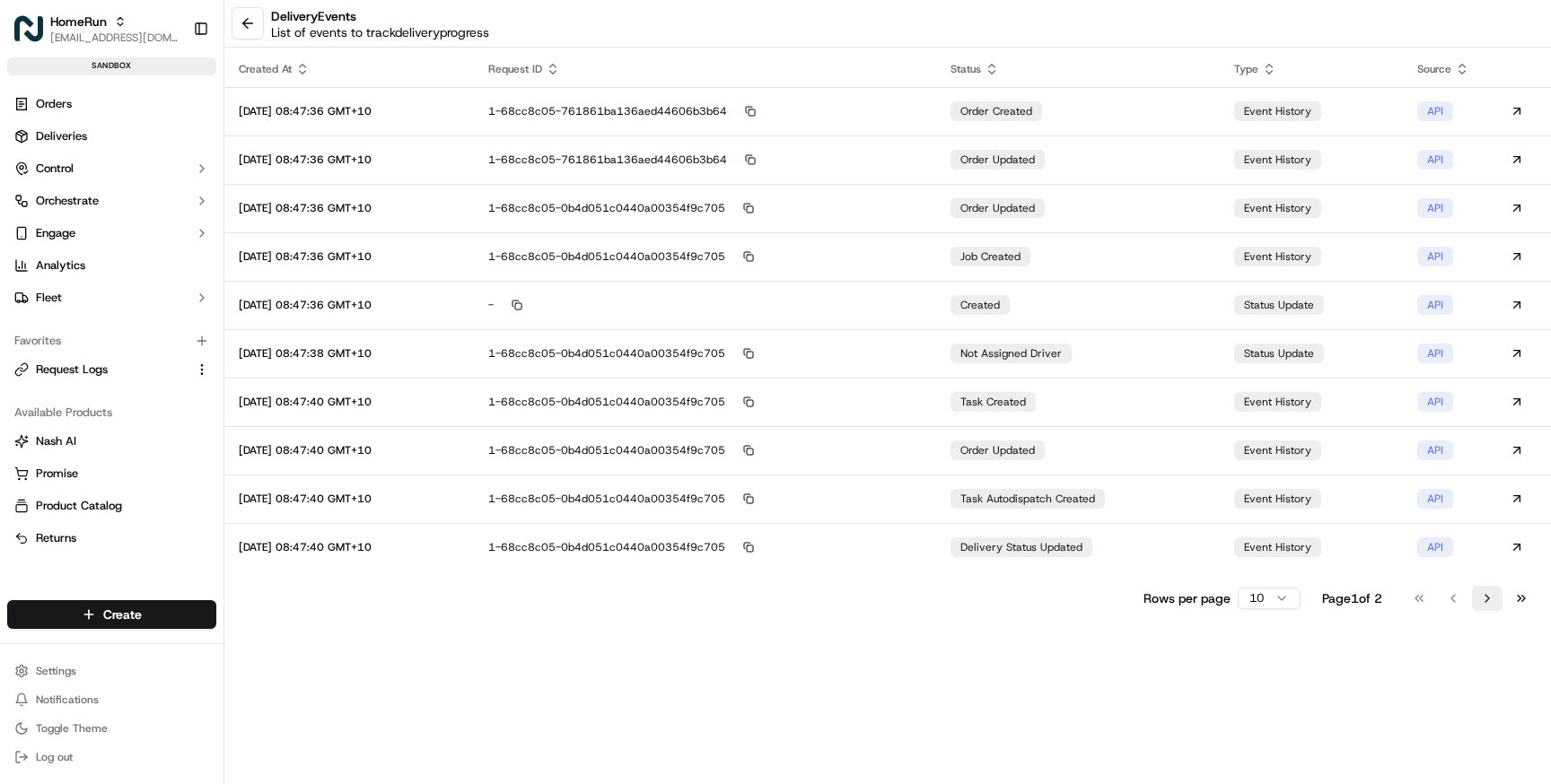
click at [1485, 599] on button "Go to next page" at bounding box center [1486, 598] width 31 height 25
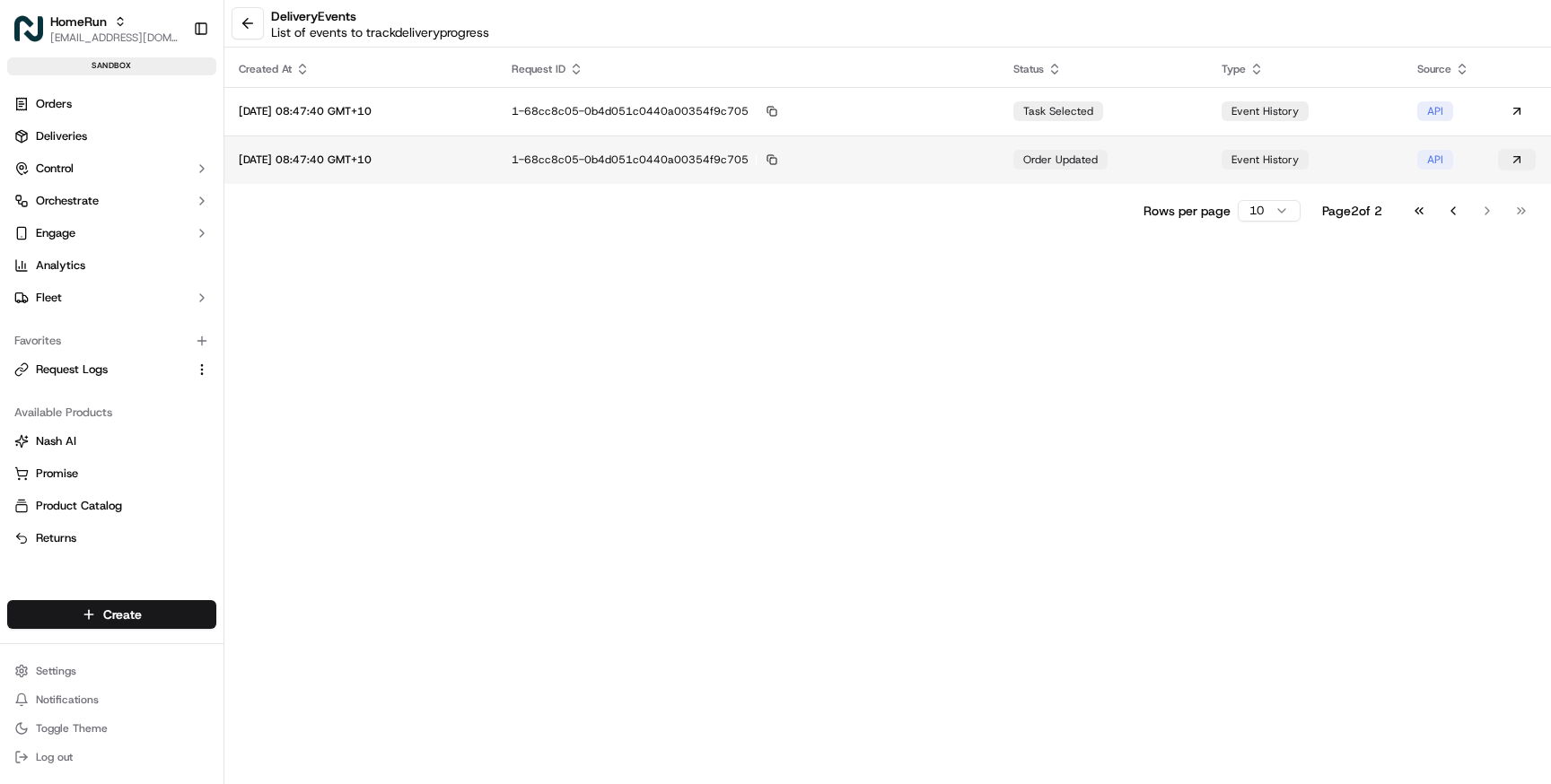
click at [1518, 157] on button at bounding box center [1516, 159] width 38 height 21
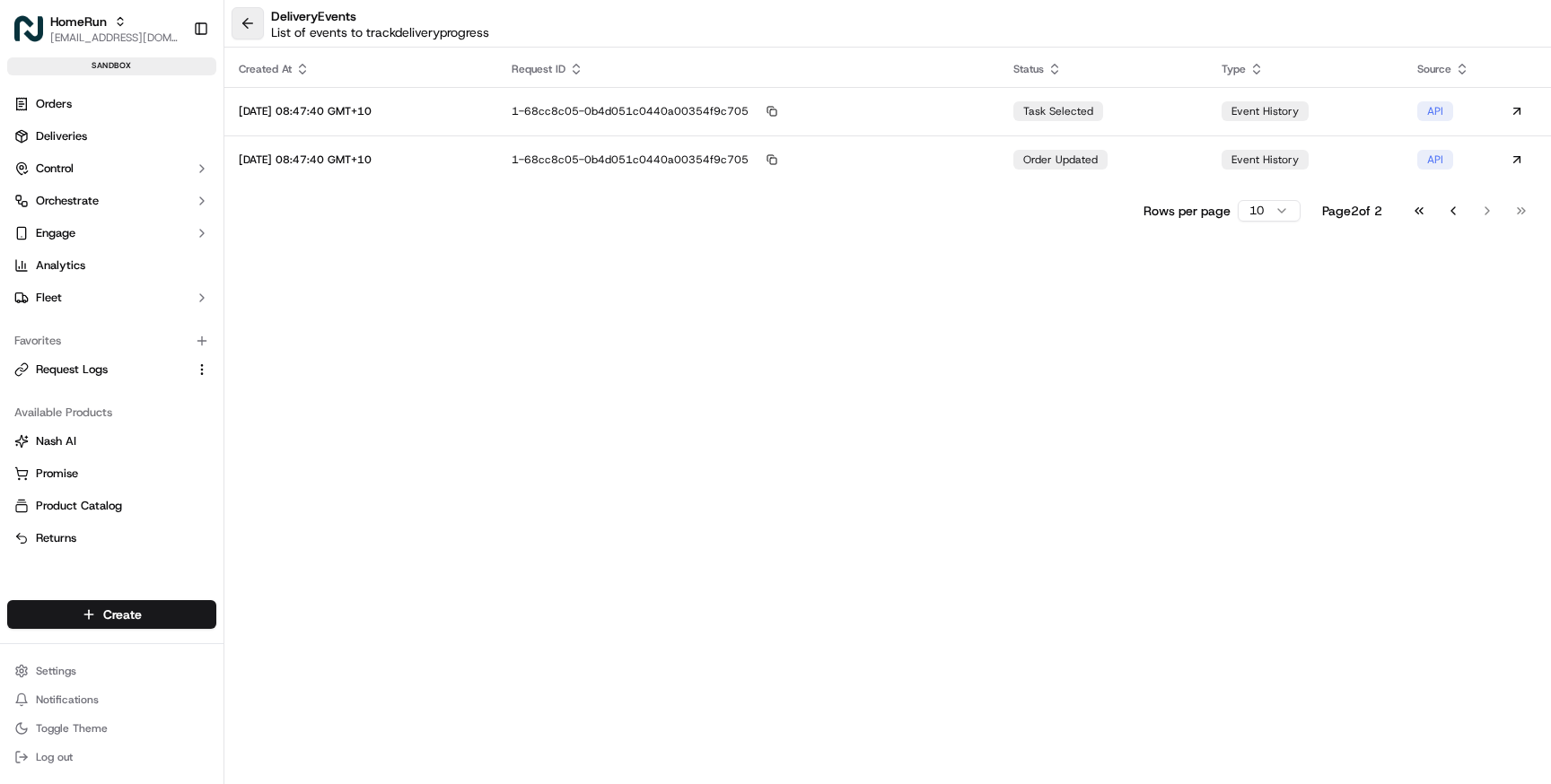
click at [263, 14] on button at bounding box center [247, 23] width 32 height 32
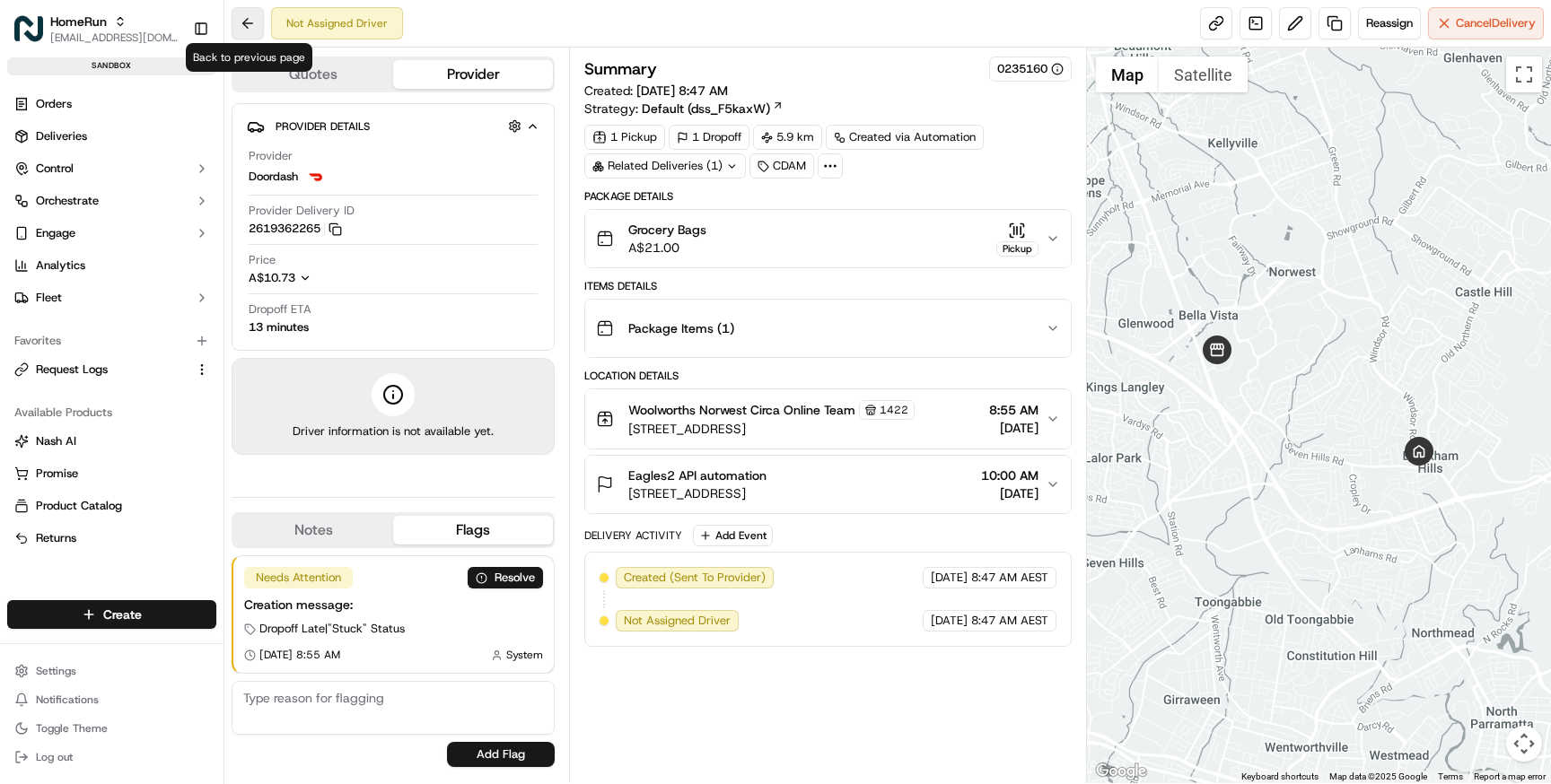
click at [249, 18] on button at bounding box center [247, 23] width 32 height 32
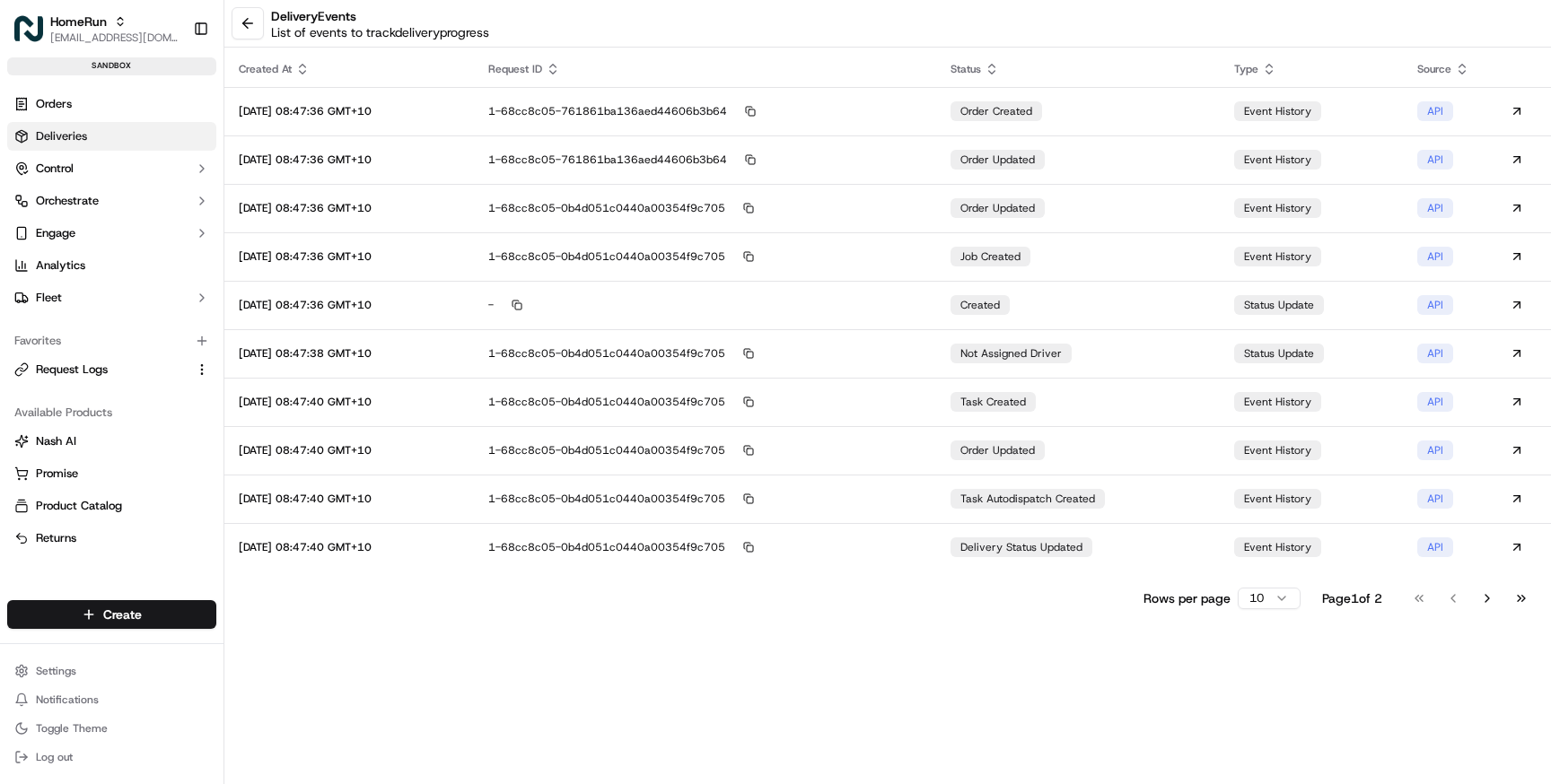
click at [51, 133] on span "Deliveries" at bounding box center [61, 136] width 51 height 16
